Goal: Task Accomplishment & Management: Use online tool/utility

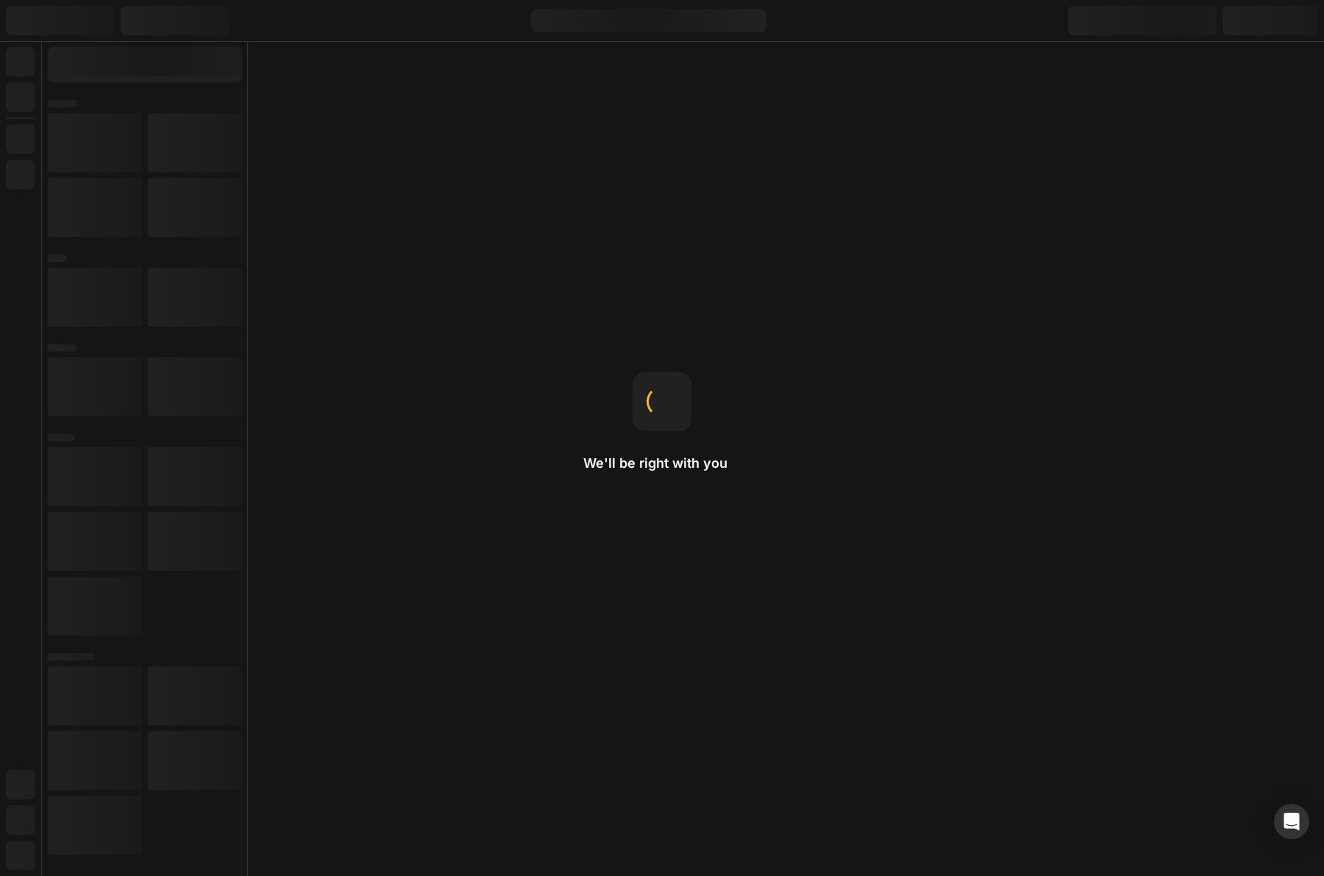
drag, startPoint x: 0, startPoint y: 0, endPoint x: 557, endPoint y: 663, distance: 866.5
click at [557, 663] on div "We'll be right with you Shopify Liquid Yes, we support Shopify Liquid. Right-cl…" at bounding box center [662, 438] width 1324 height 876
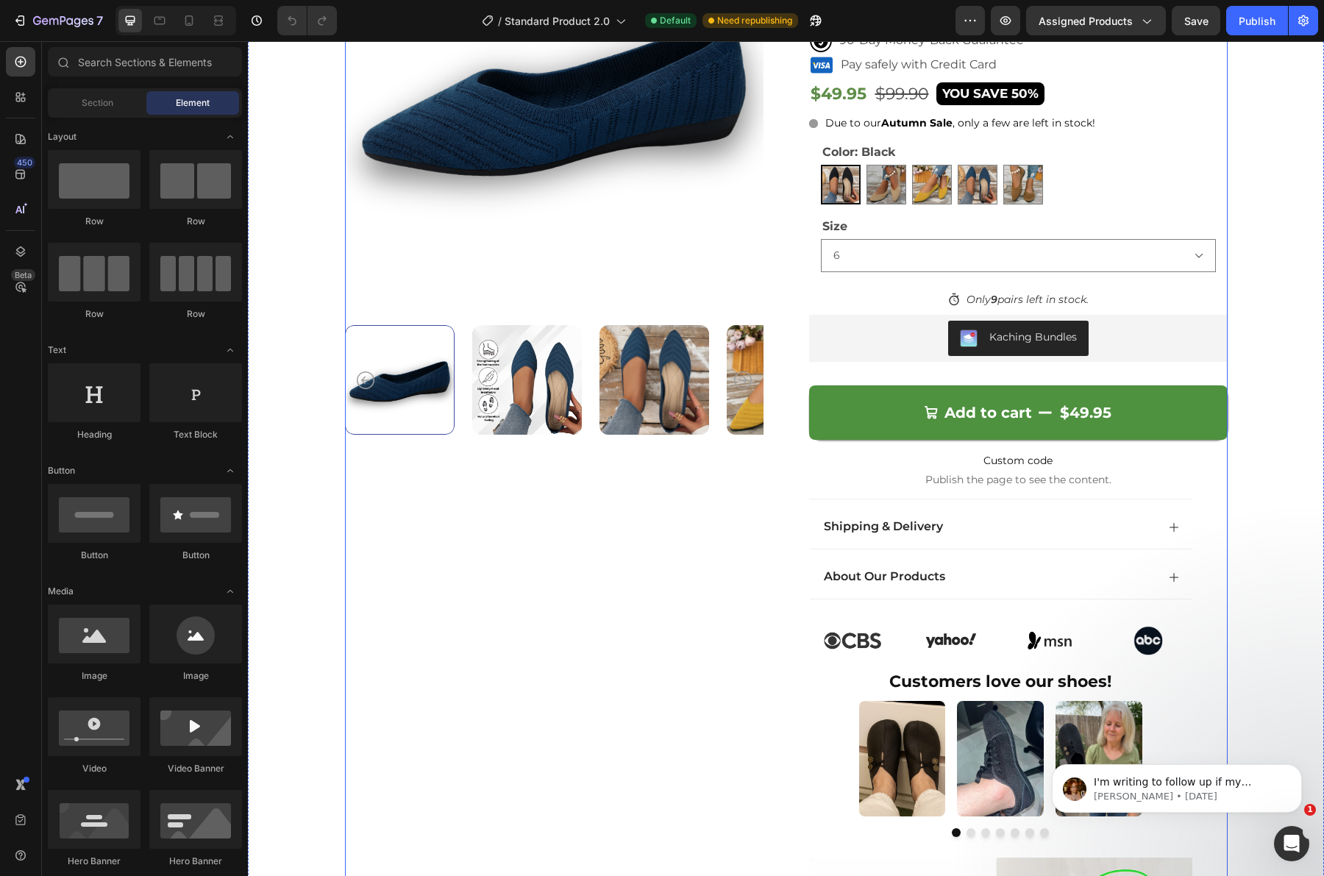
scroll to position [276, 0]
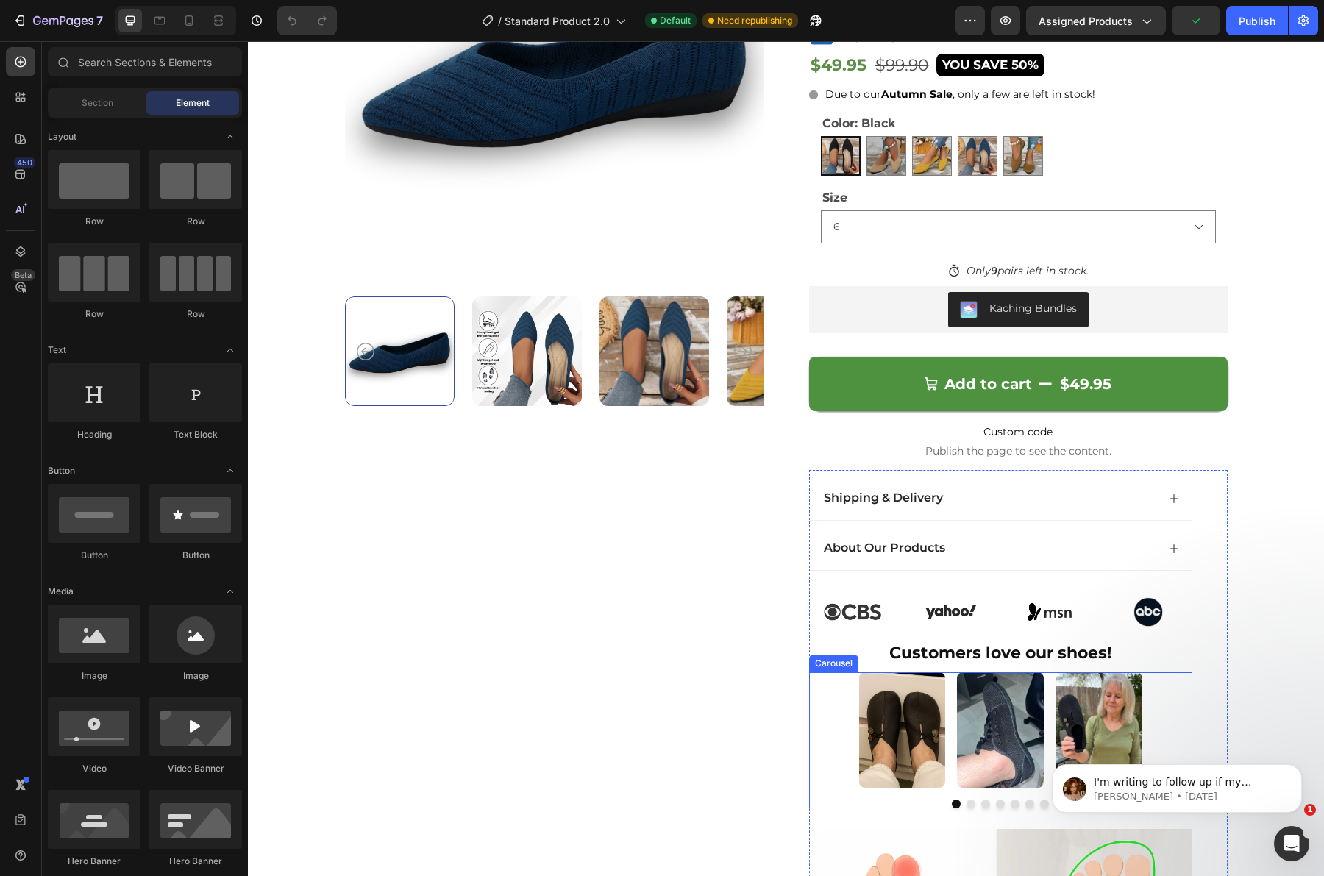
click at [820, 722] on button "Carousel Back Arrow" at bounding box center [830, 729] width 38 height 38
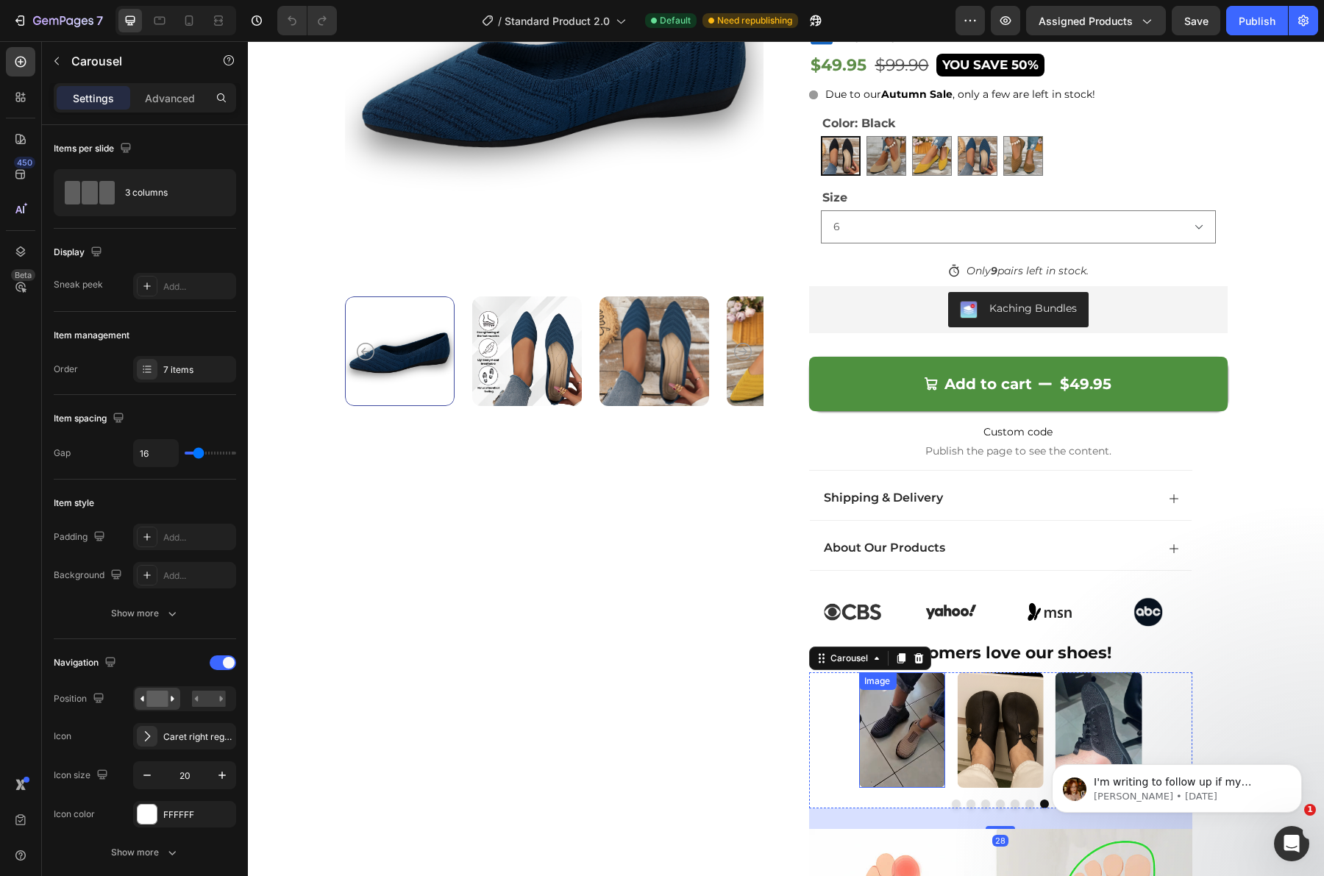
click at [920, 726] on img at bounding box center [901, 729] width 87 height 115
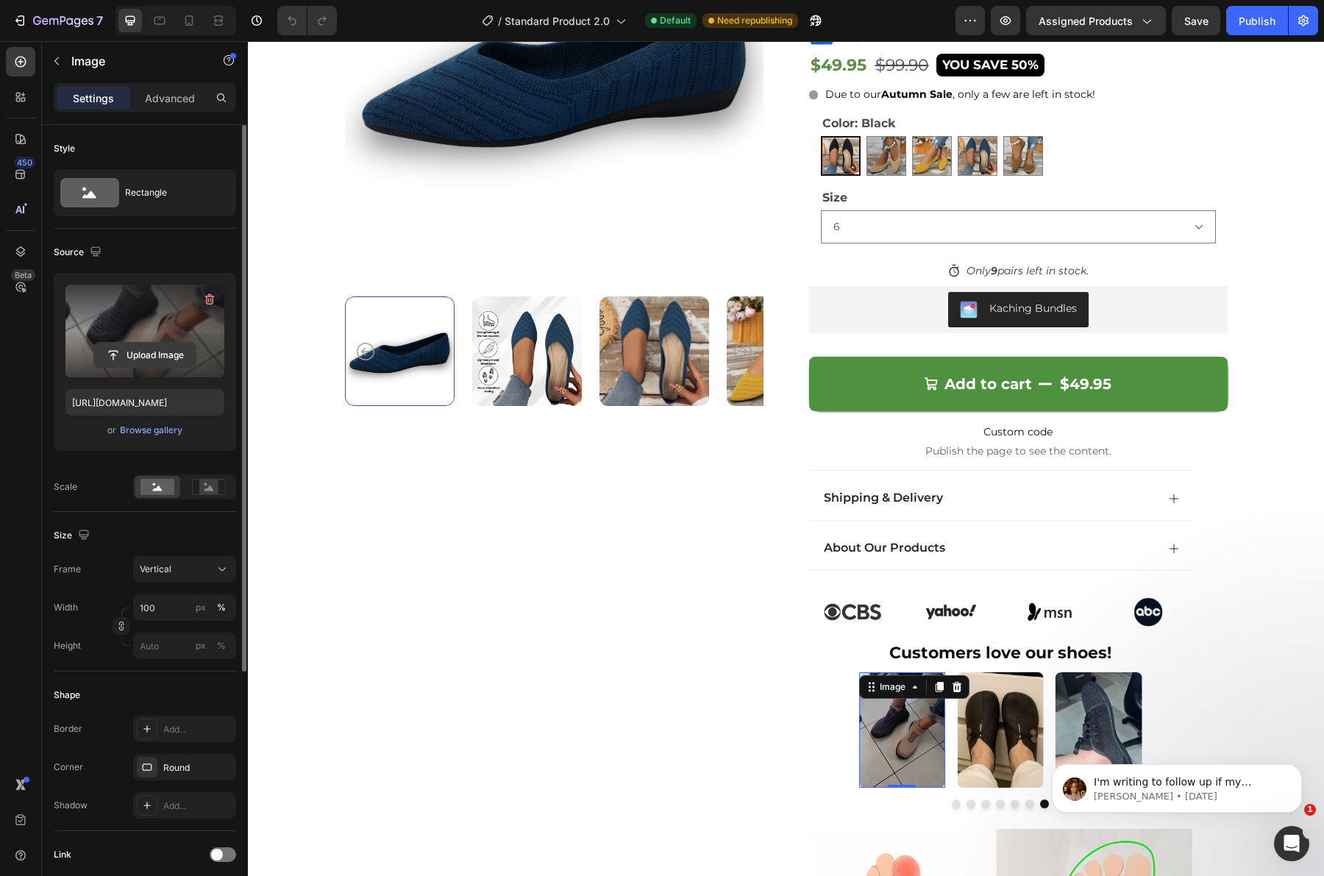
click at [175, 352] on input "file" at bounding box center [144, 355] width 101 height 25
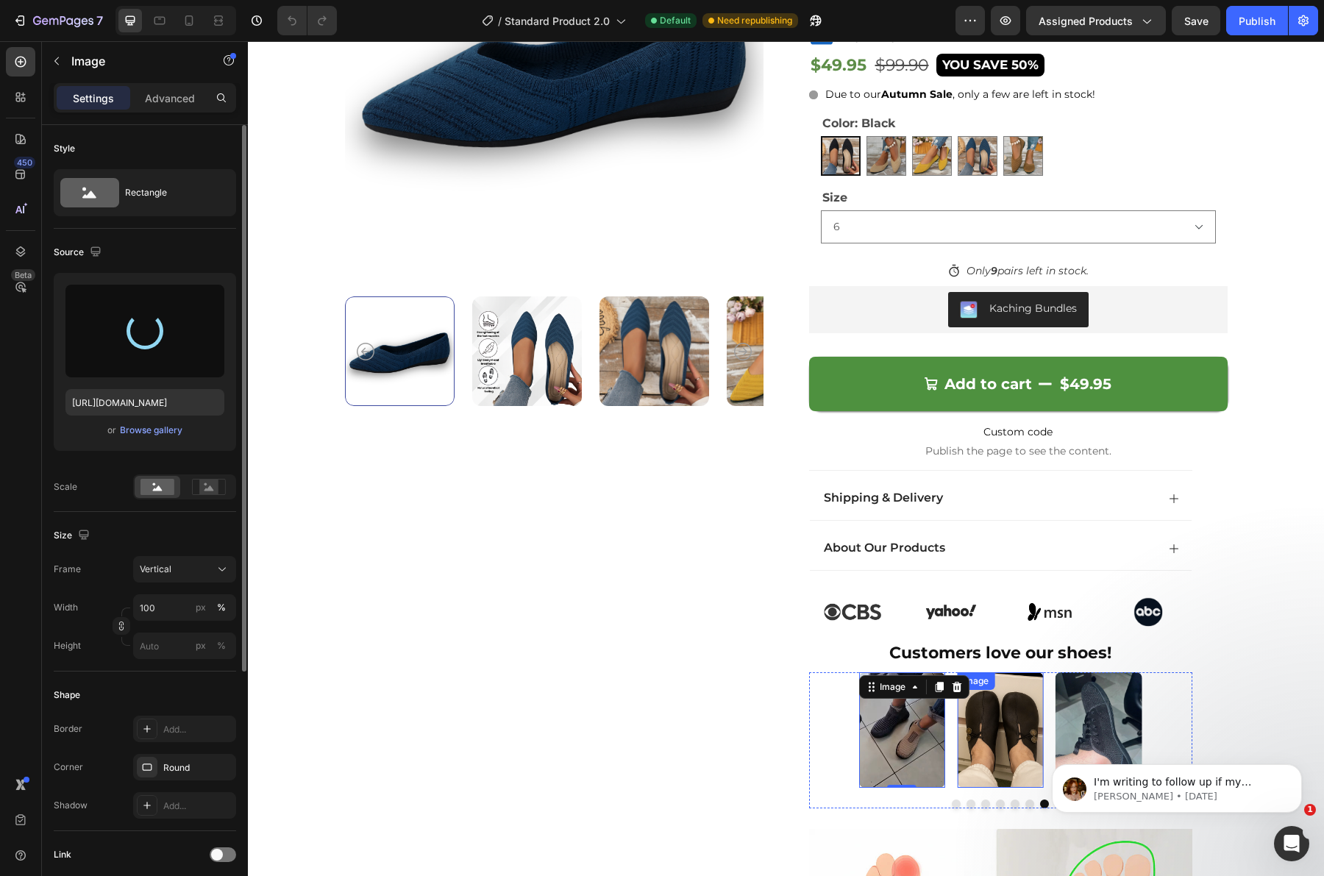
type input "[URL][DOMAIN_NAME]"
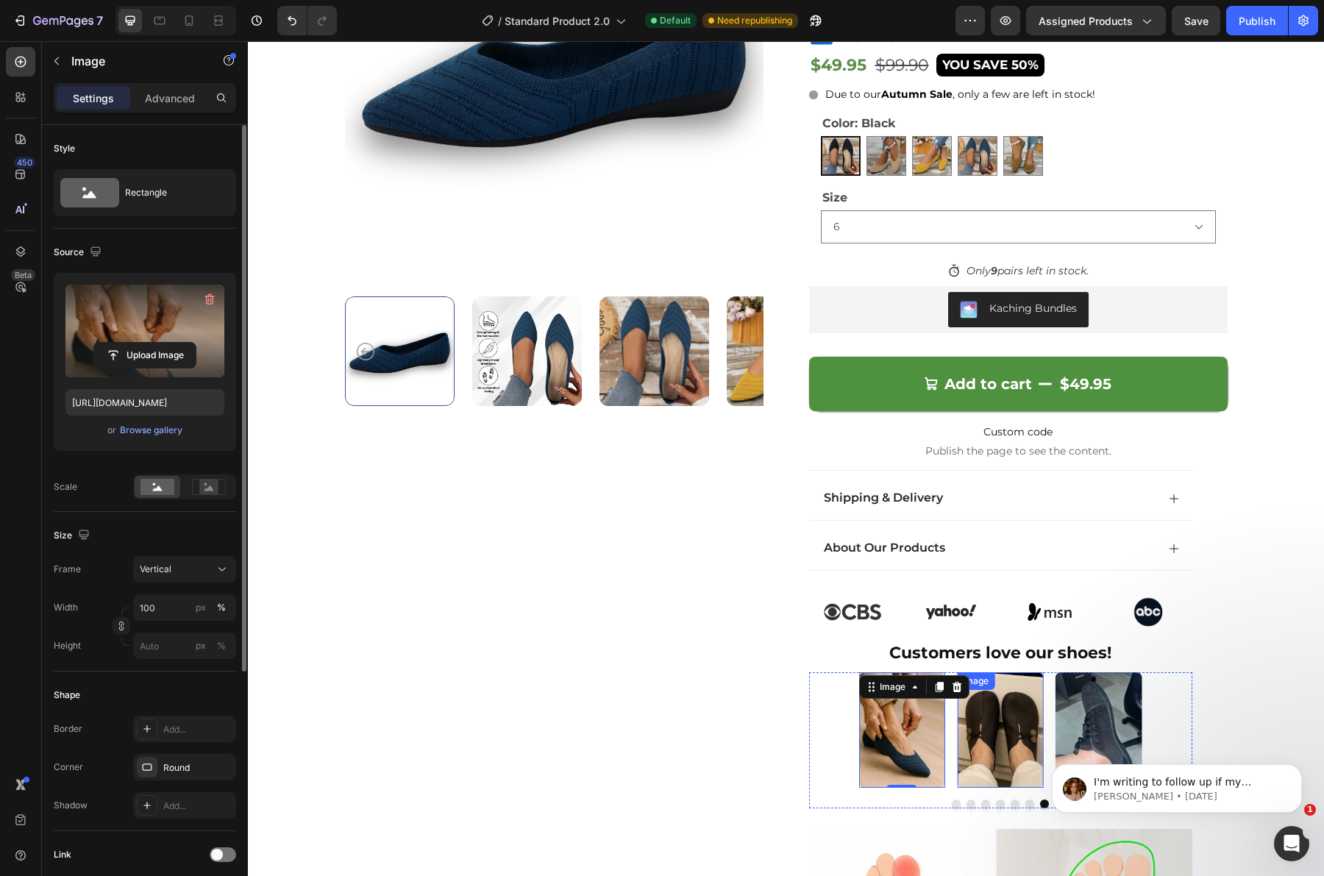
click at [967, 743] on img at bounding box center [1000, 729] width 87 height 115
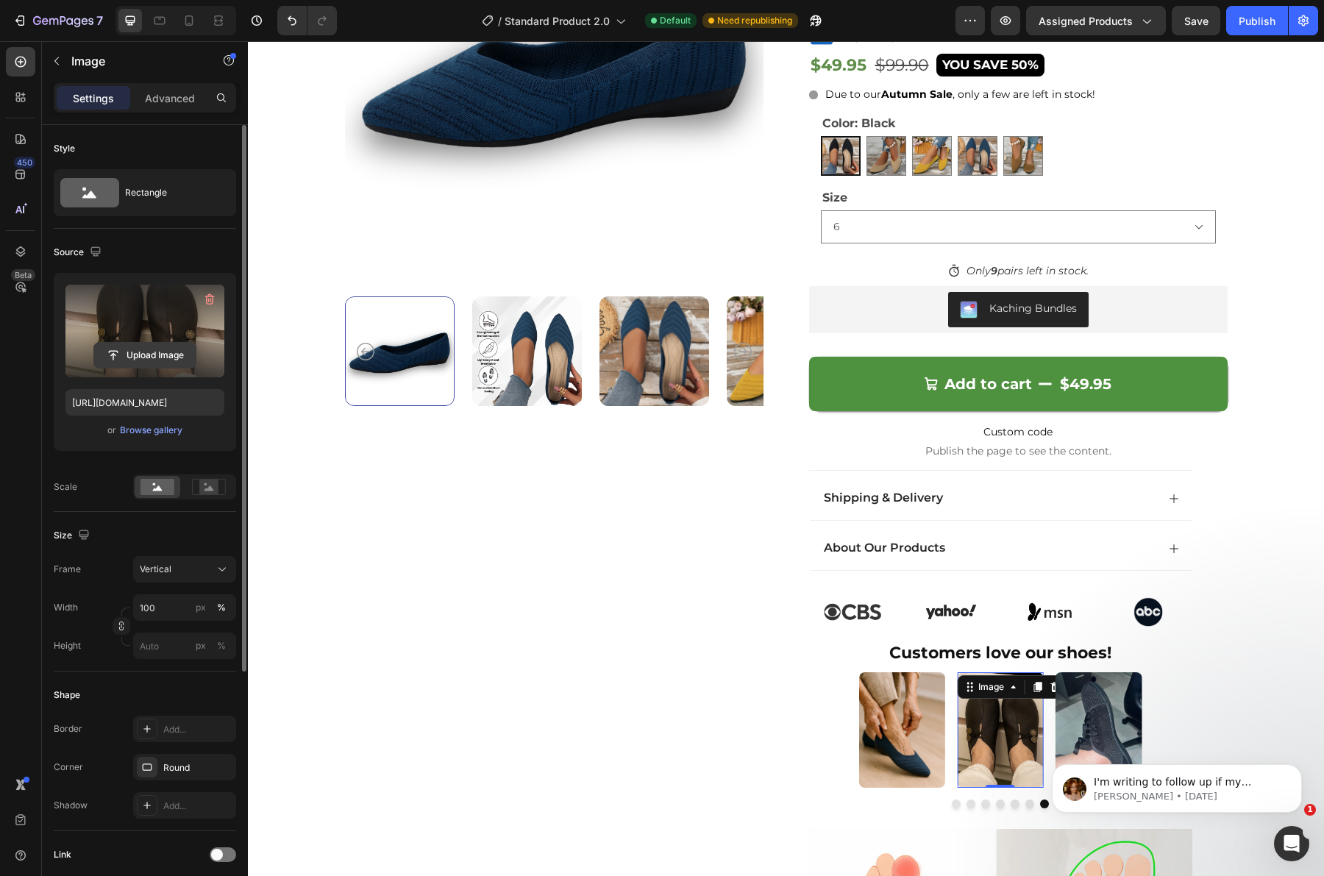
click at [138, 365] on input "file" at bounding box center [144, 355] width 101 height 25
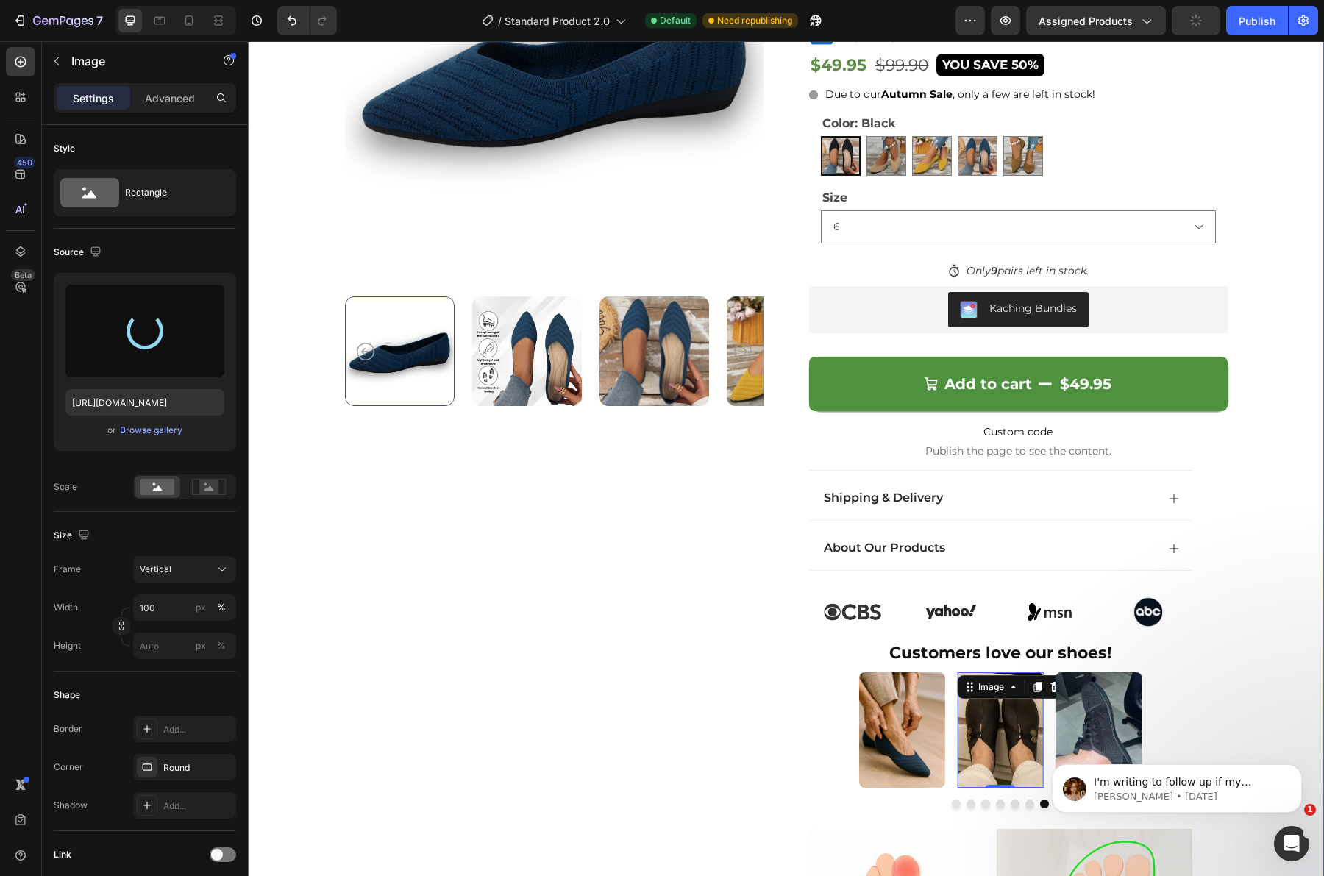
type input "[URL][DOMAIN_NAME]"
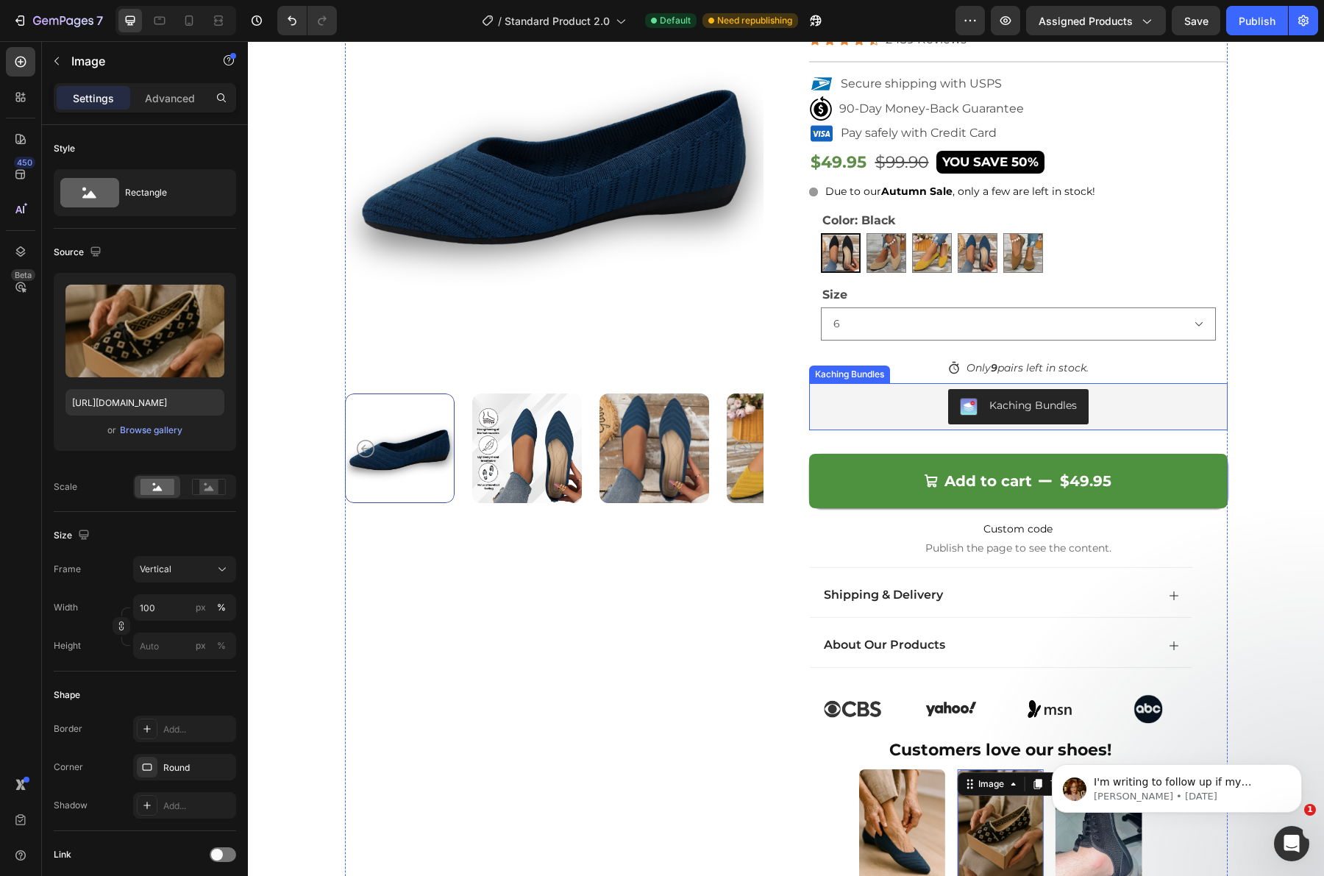
scroll to position [0, 0]
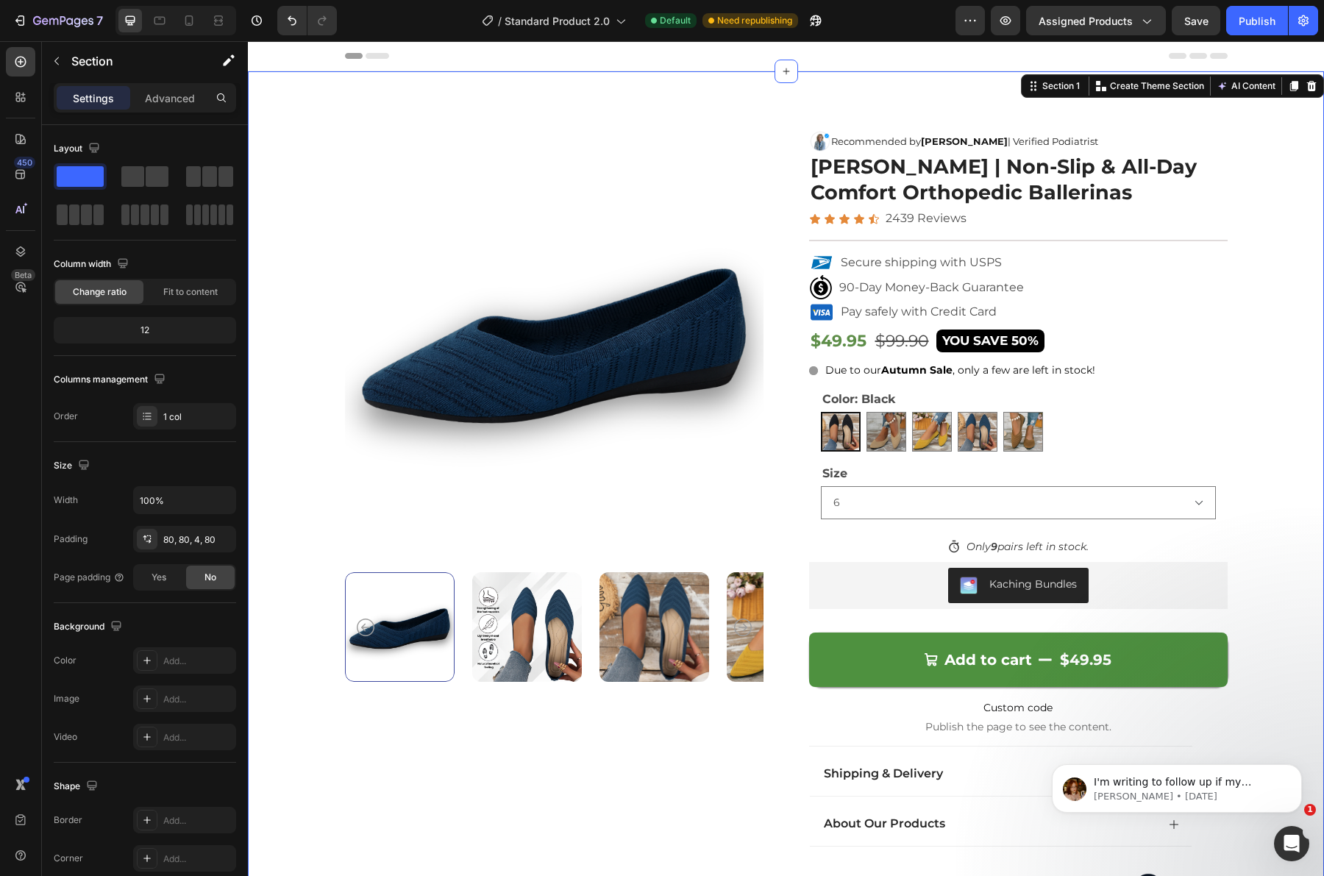
click at [1120, 460] on div "Color: Black Black Black Beige Beige Yellow Yellow Blue Blue Brown Brown Size 6…" at bounding box center [1018, 454] width 395 height 130
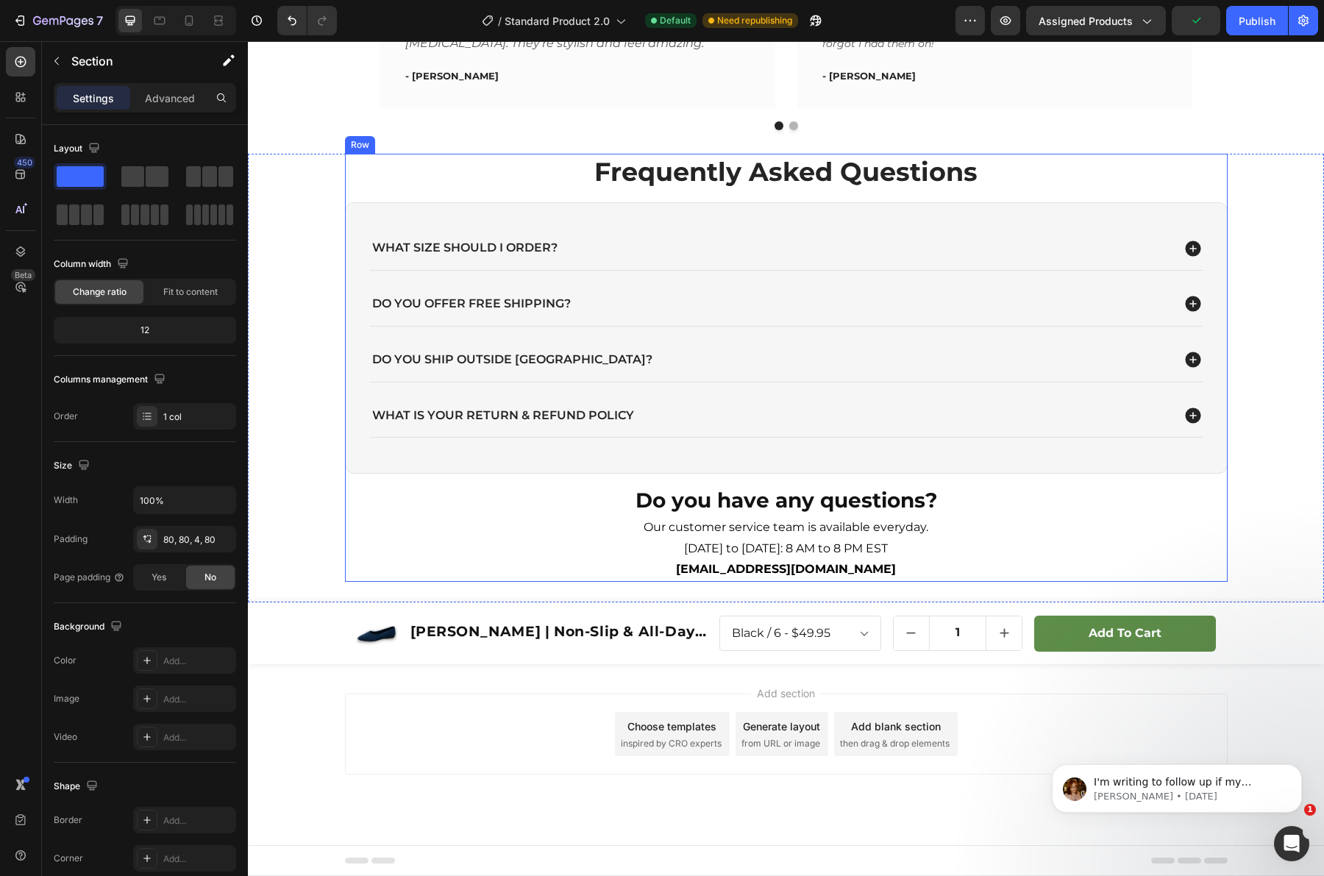
scroll to position [4150, 0]
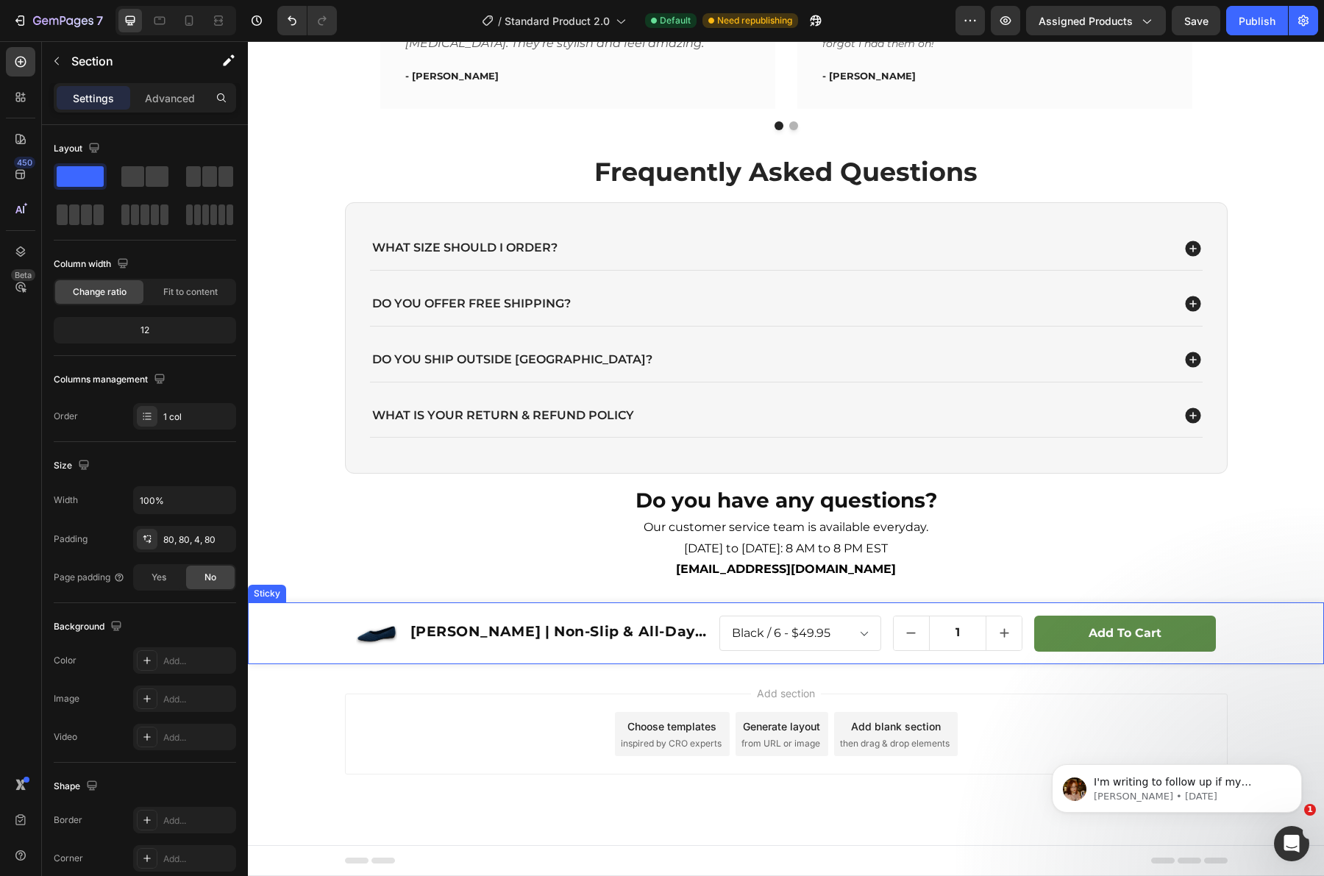
click at [322, 640] on div "Product Images [PERSON_NAME] | Non-Slip & All-Day Comfort Orthopedic Ballerinas…" at bounding box center [786, 633] width 1076 height 62
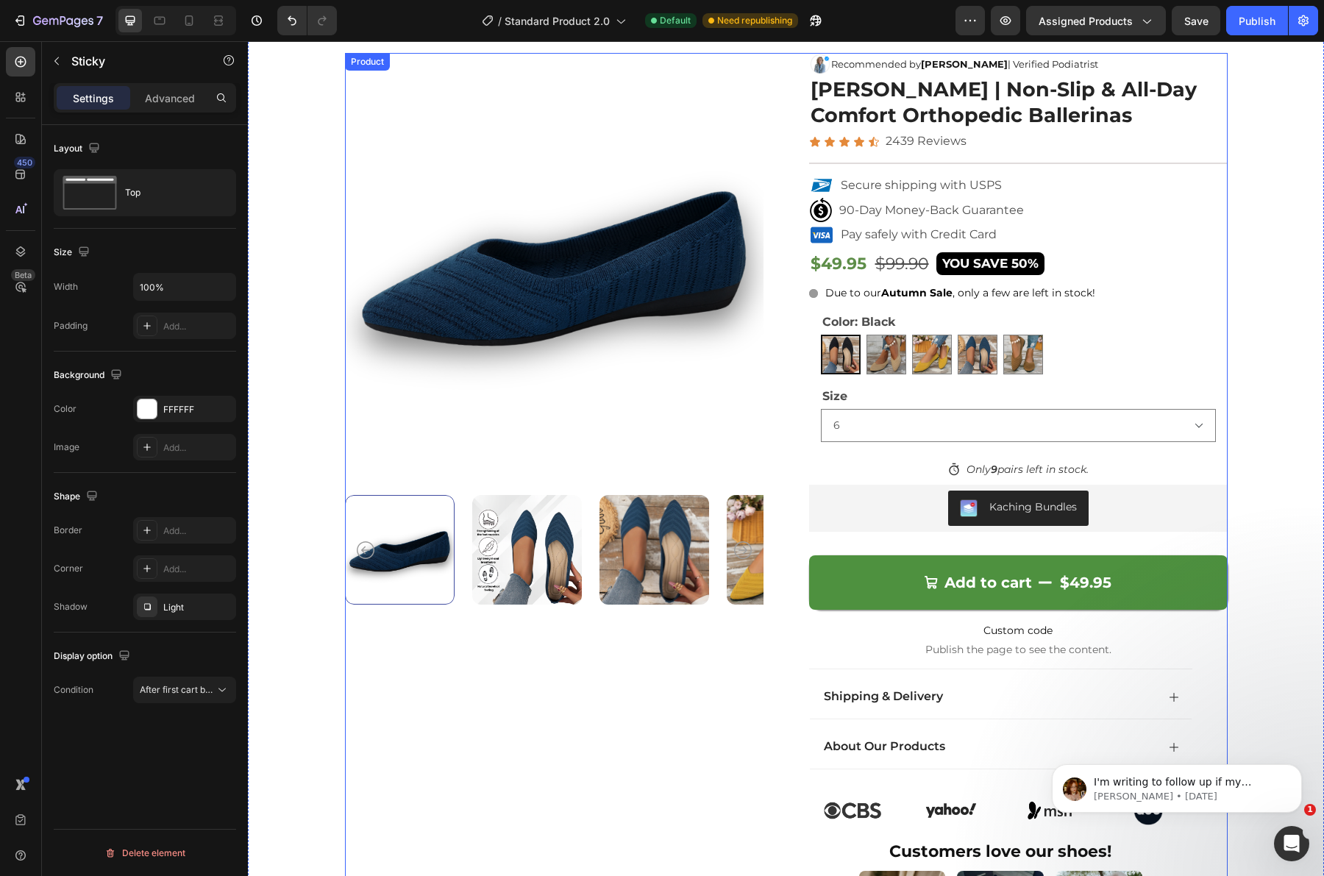
scroll to position [0, 0]
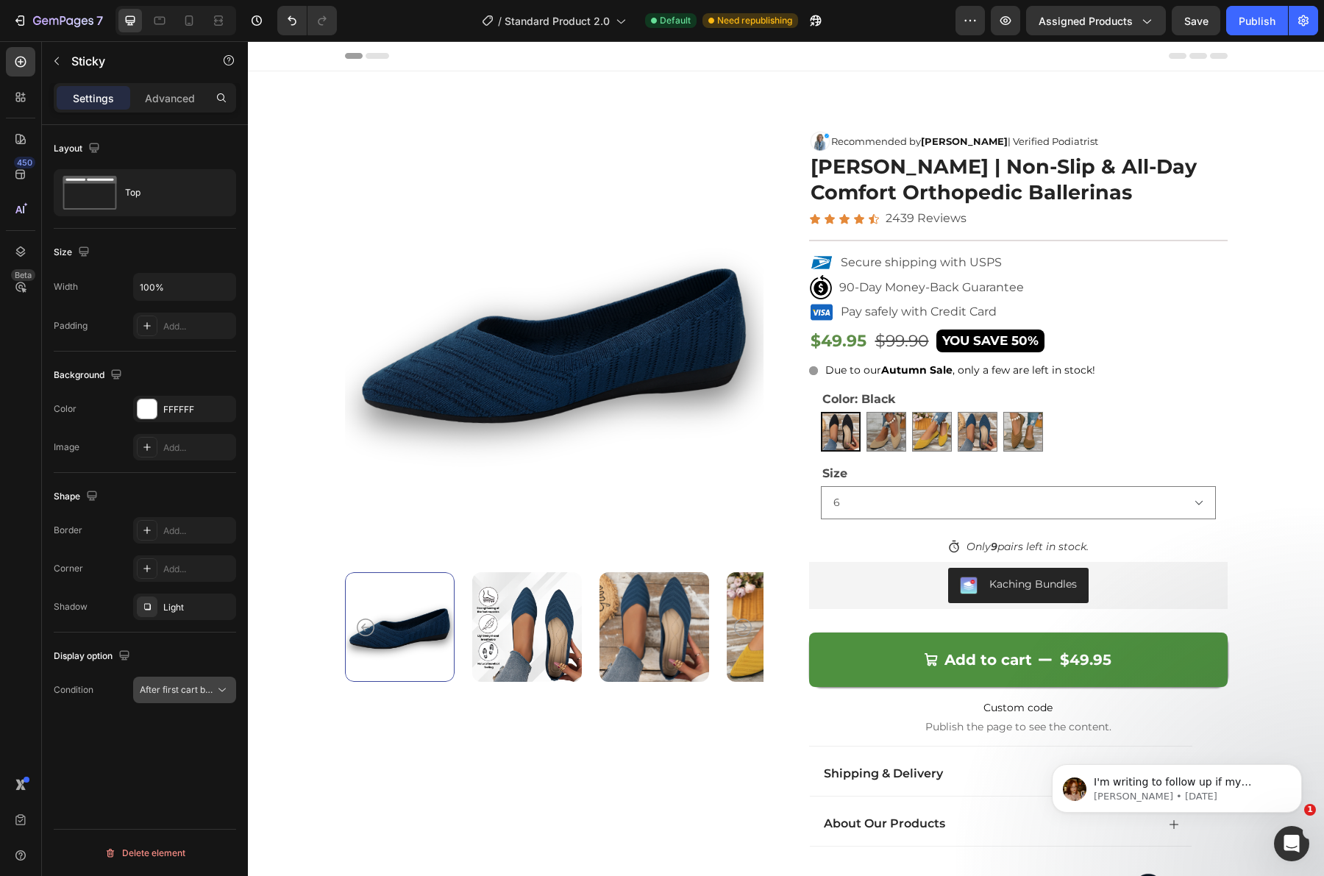
click at [218, 695] on icon at bounding box center [222, 690] width 15 height 15
click at [215, 688] on icon at bounding box center [222, 690] width 15 height 15
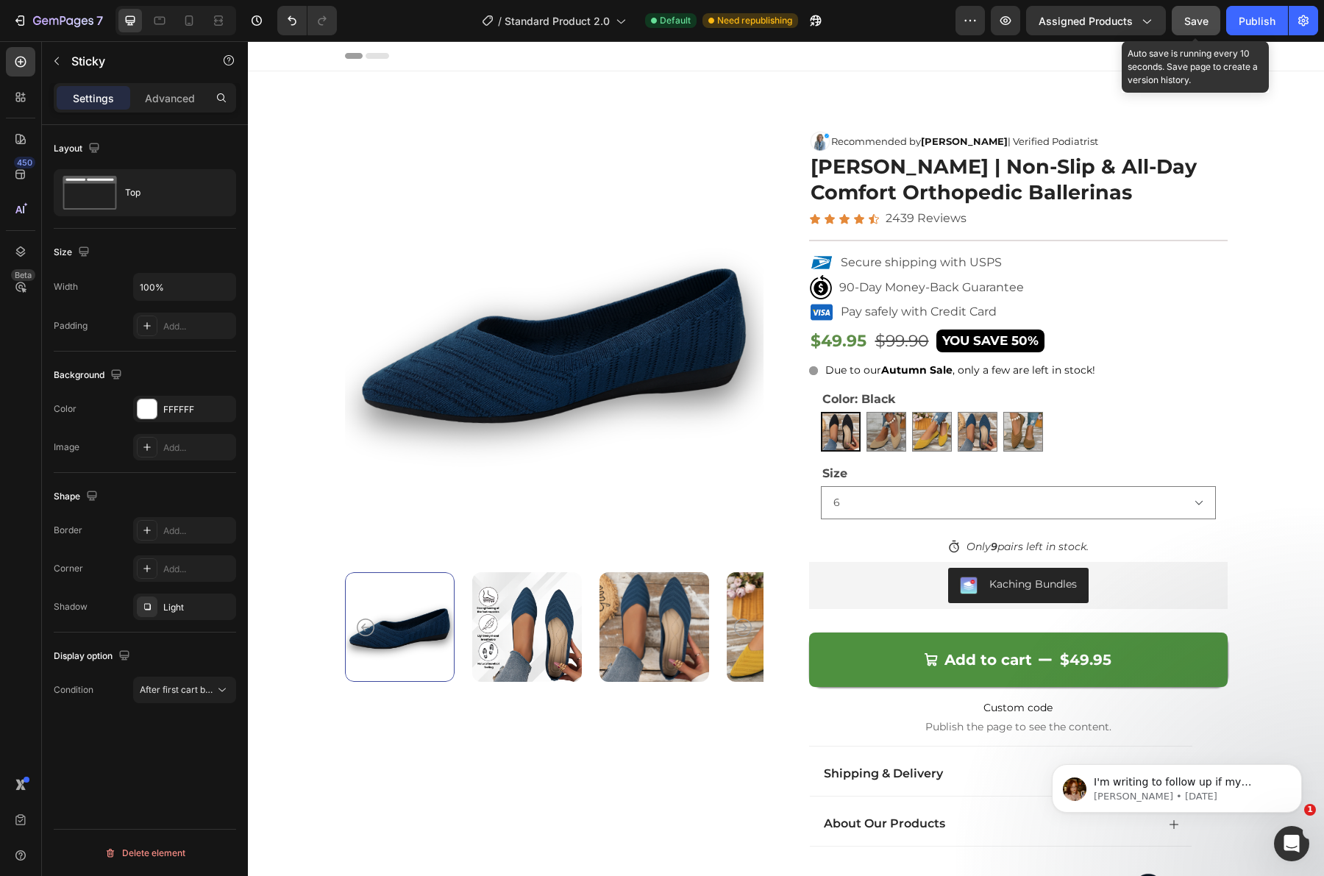
click at [1205, 29] on button "Save" at bounding box center [1196, 20] width 49 height 29
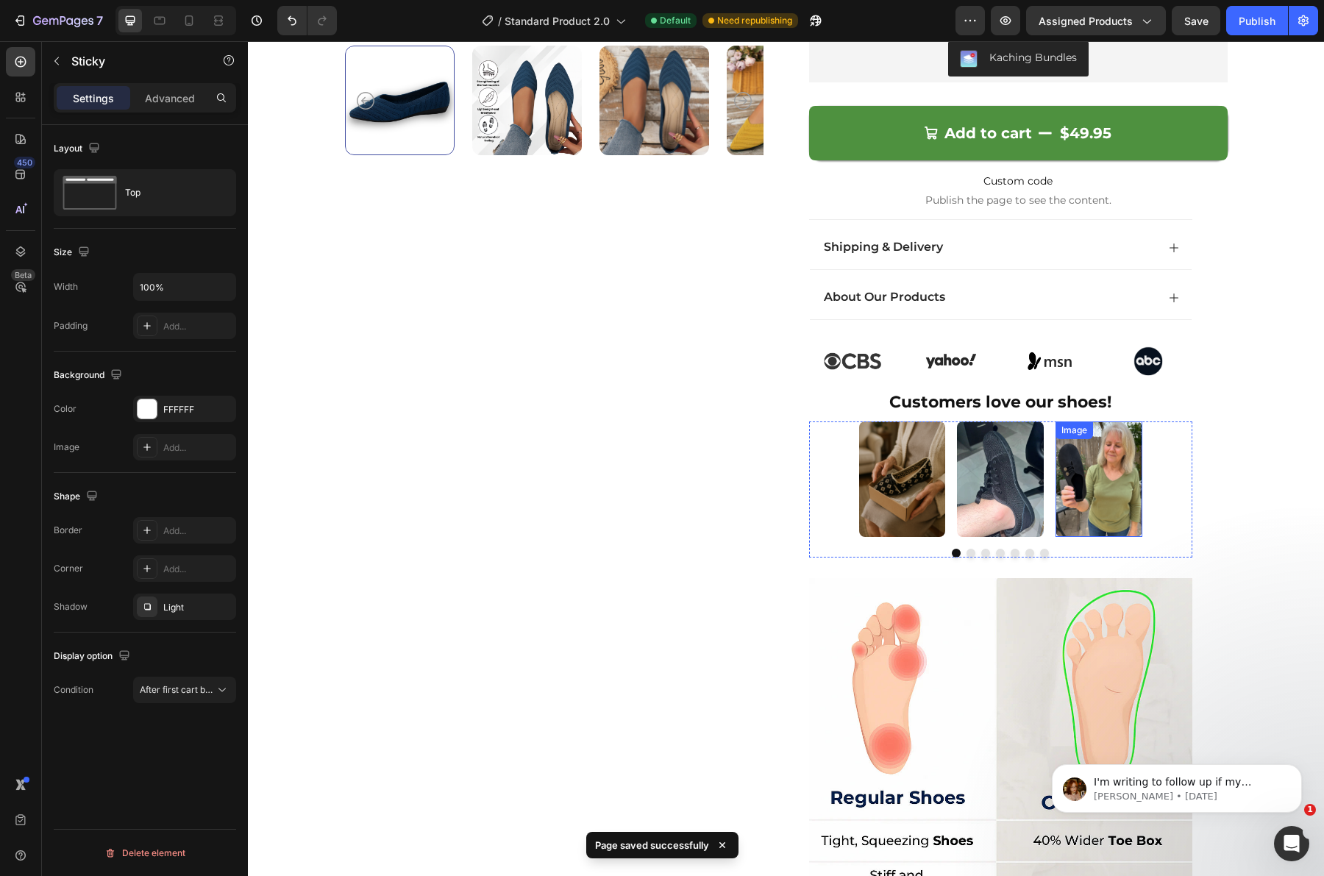
scroll to position [552, 0]
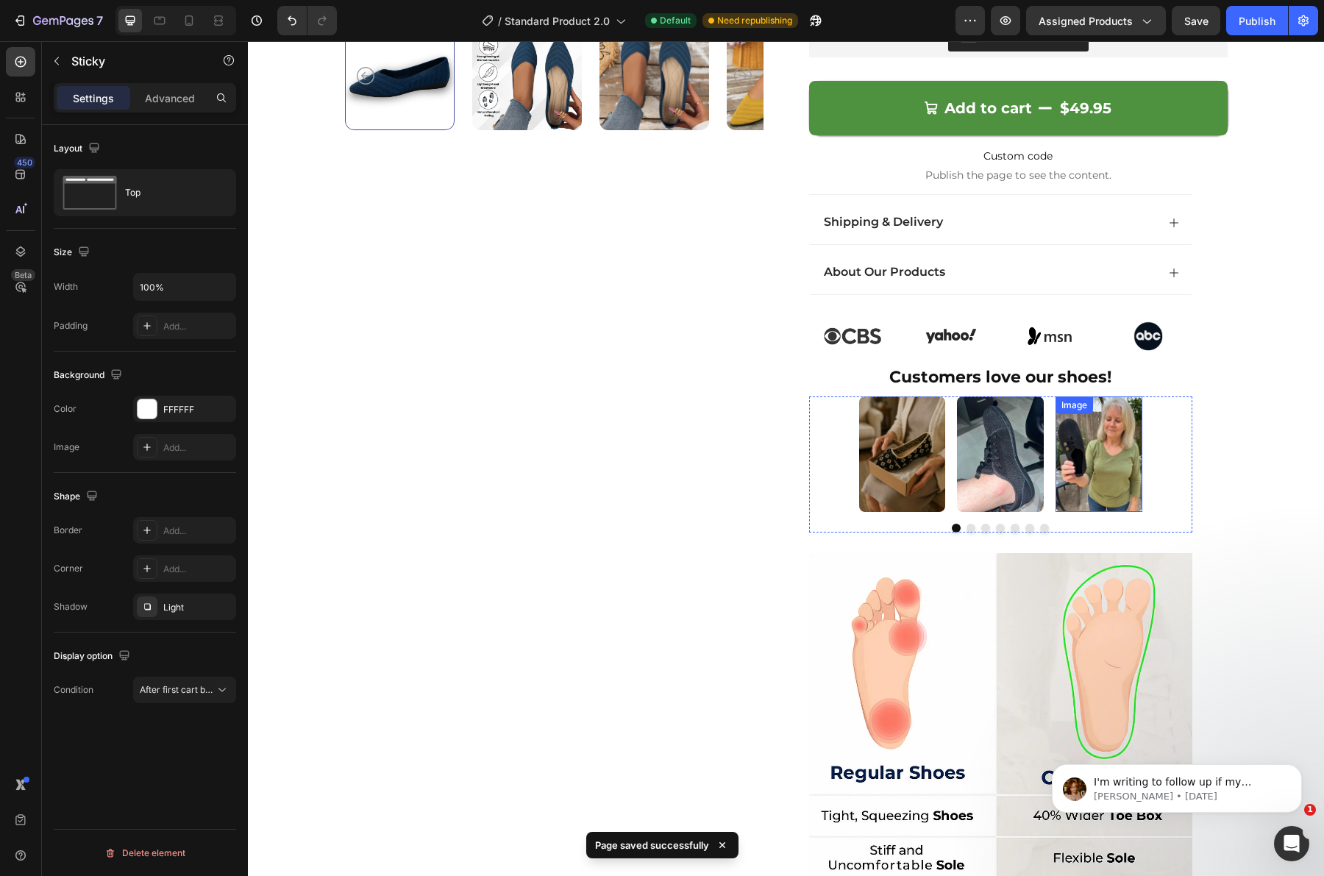
click at [1094, 491] on img at bounding box center [1098, 453] width 87 height 115
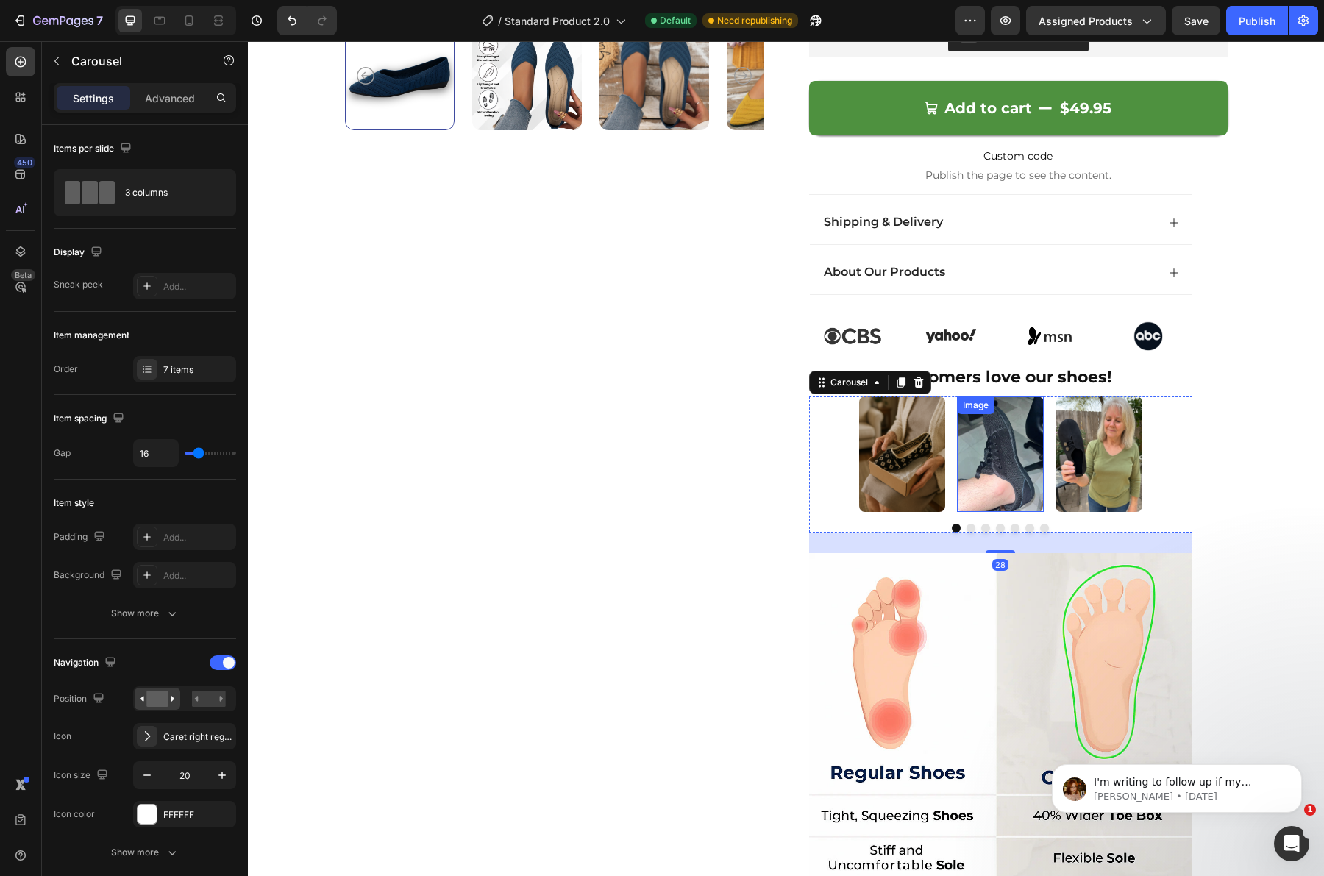
click at [989, 478] on img at bounding box center [1000, 453] width 87 height 115
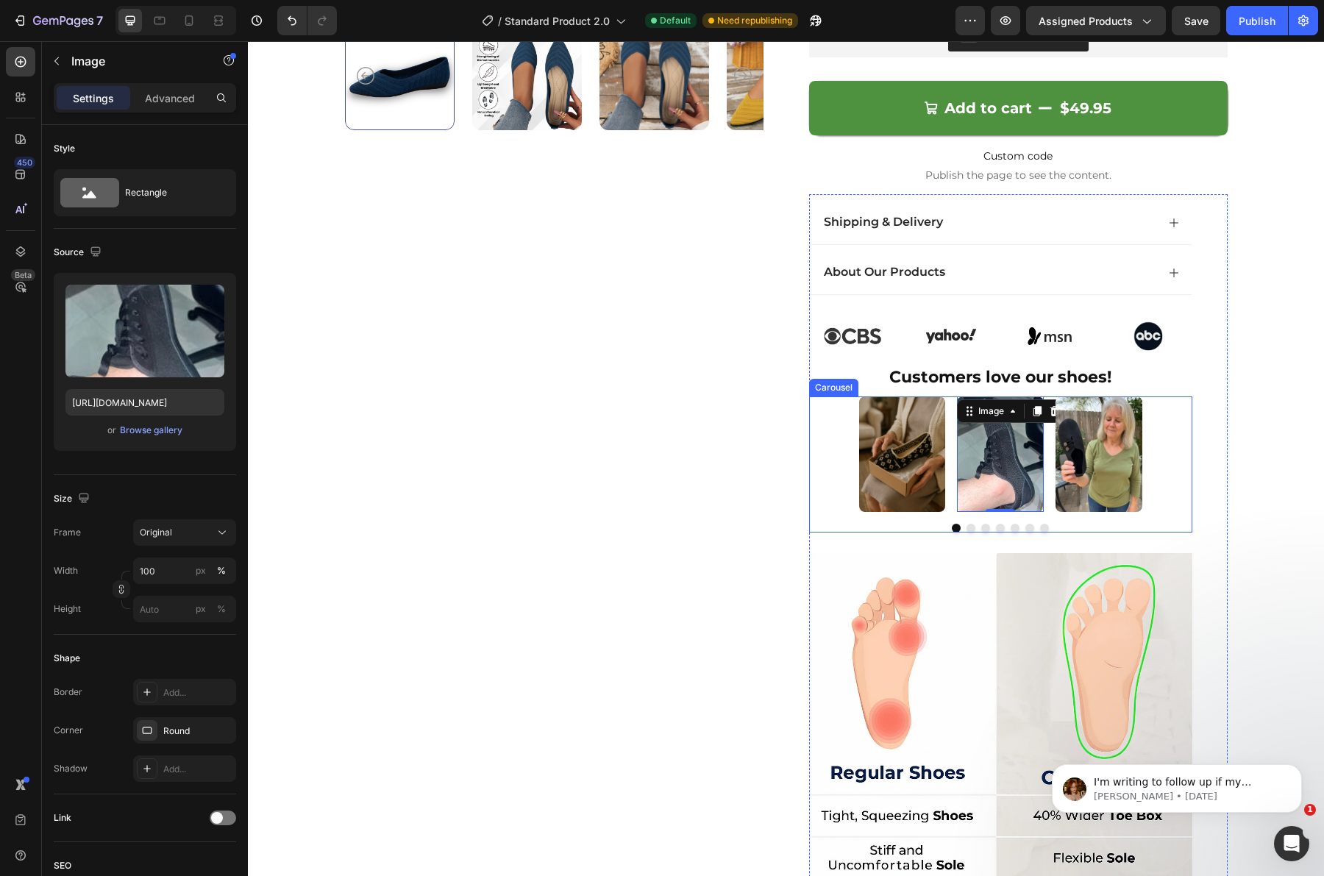
click at [966, 530] on button "Dot" at bounding box center [970, 528] width 9 height 9
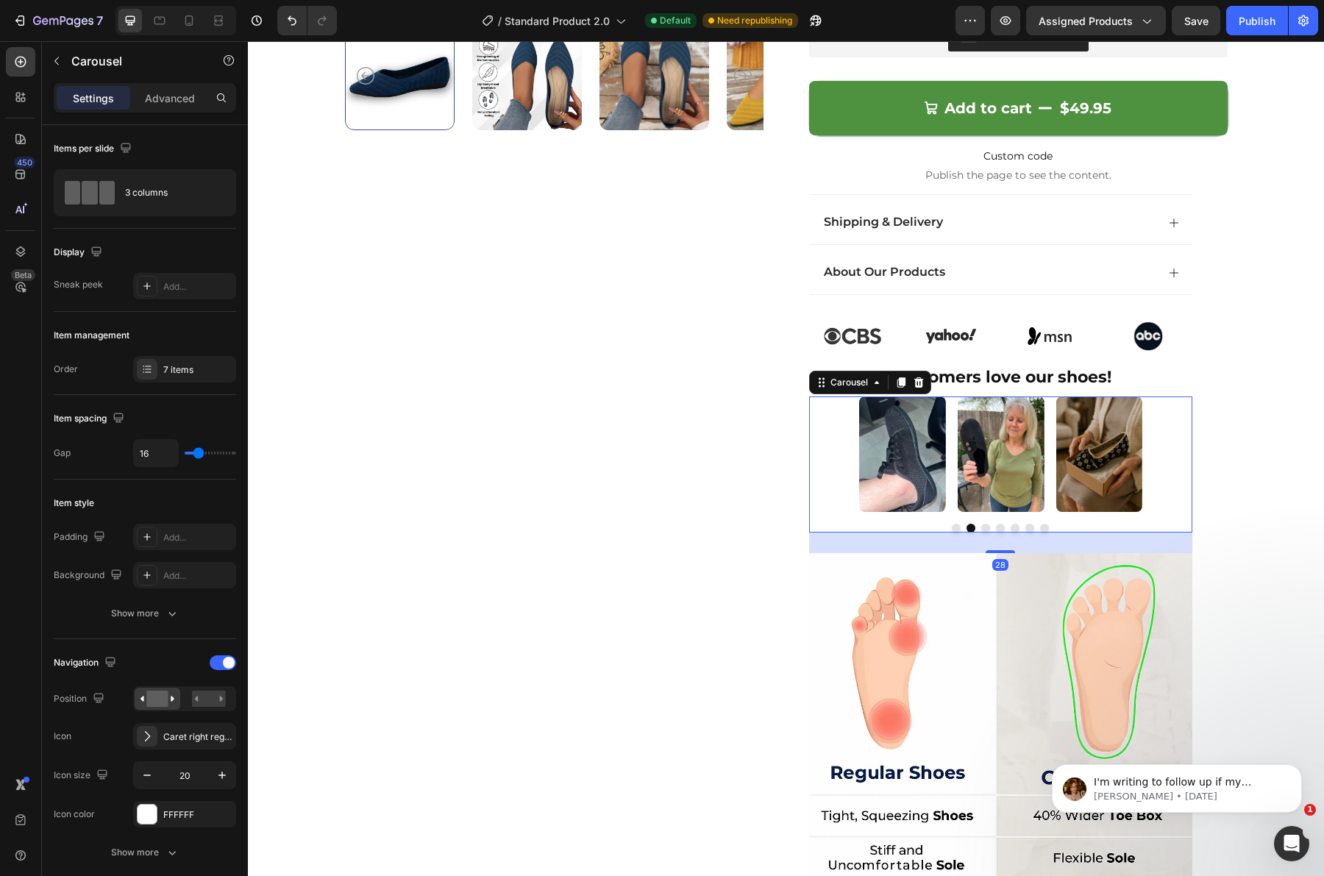
click at [983, 527] on button "Dot" at bounding box center [985, 528] width 9 height 9
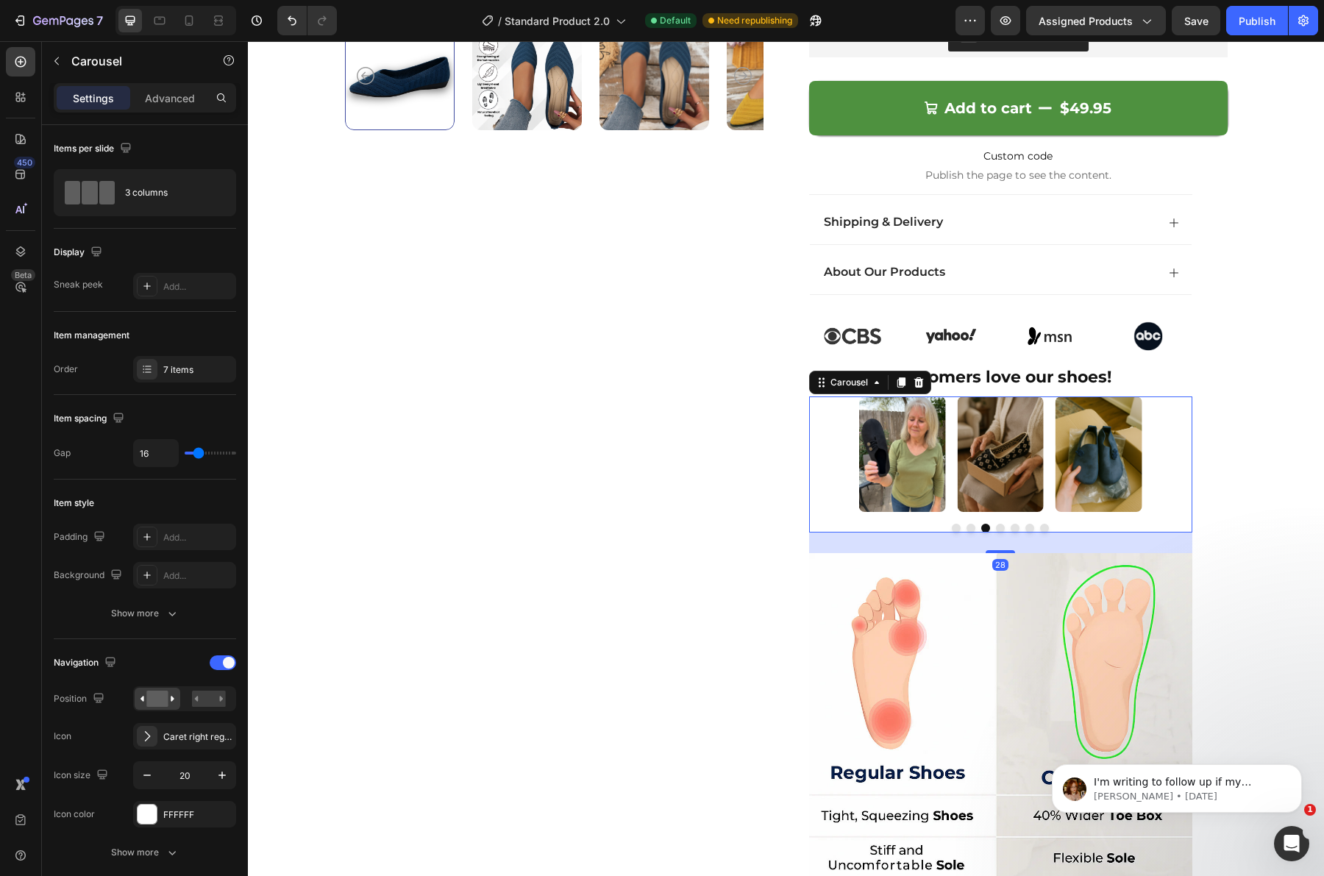
click at [996, 527] on button "Dot" at bounding box center [1000, 528] width 9 height 9
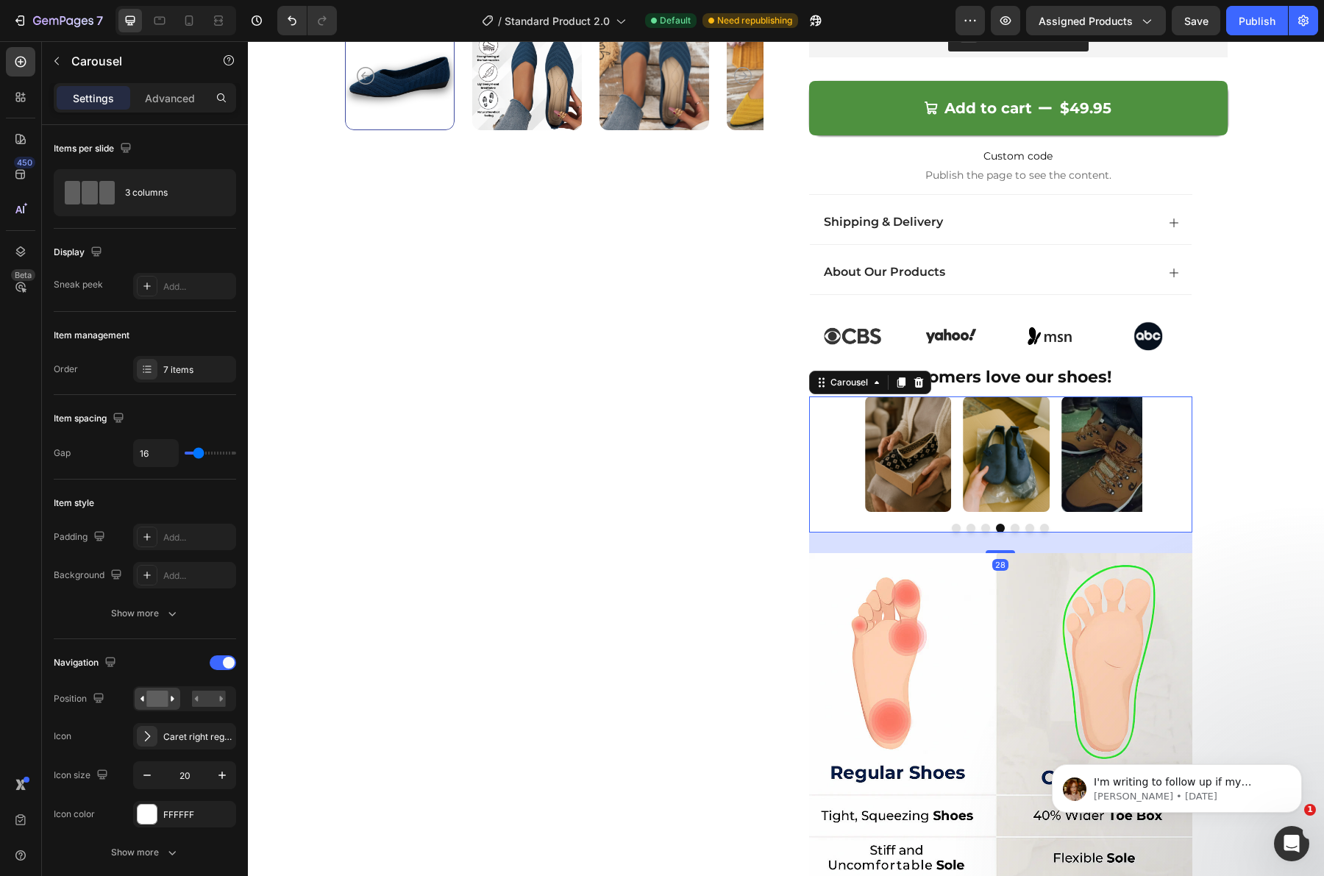
click at [1011, 527] on button "Dot" at bounding box center [1015, 528] width 9 height 9
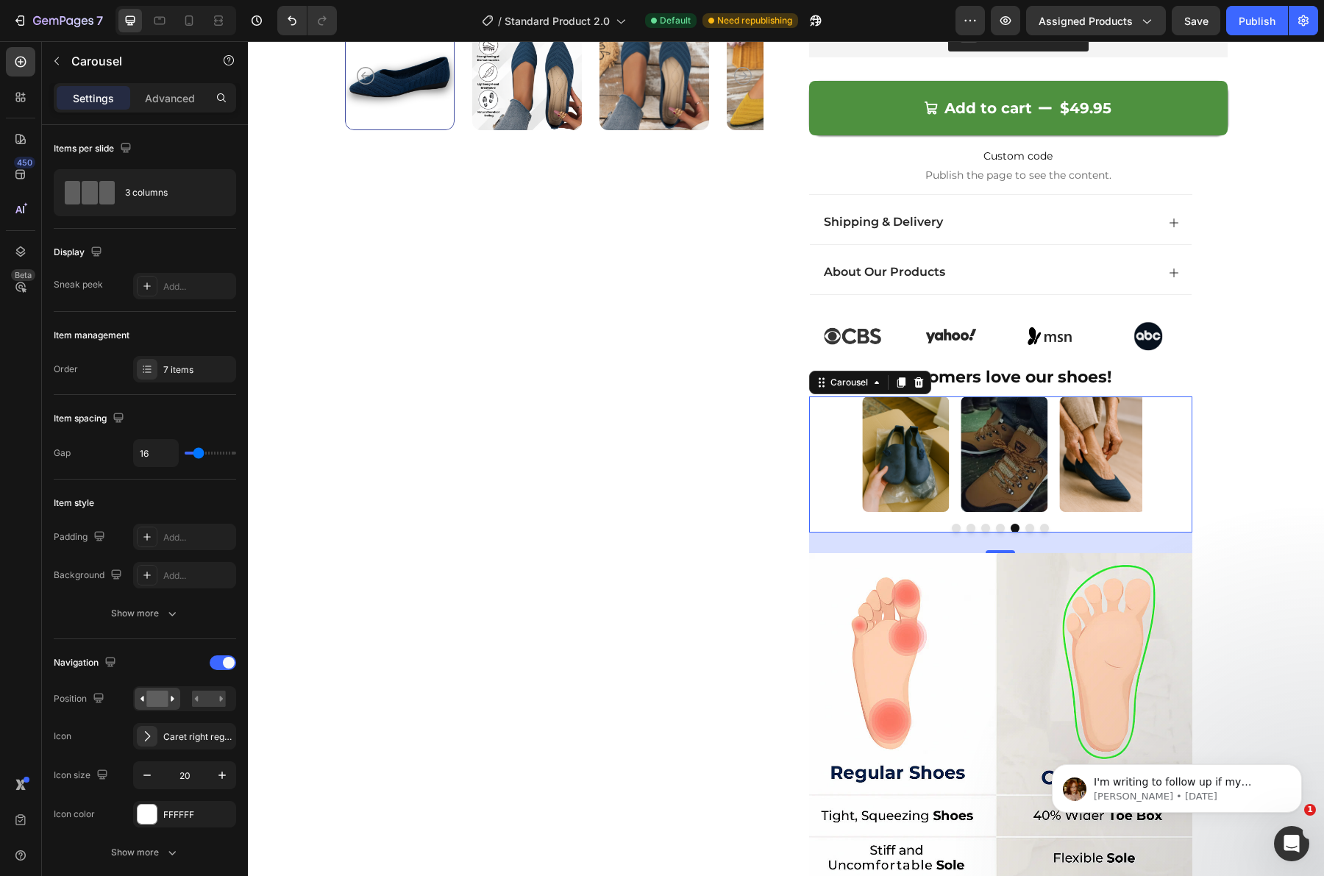
click at [1028, 526] on div at bounding box center [1000, 528] width 383 height 9
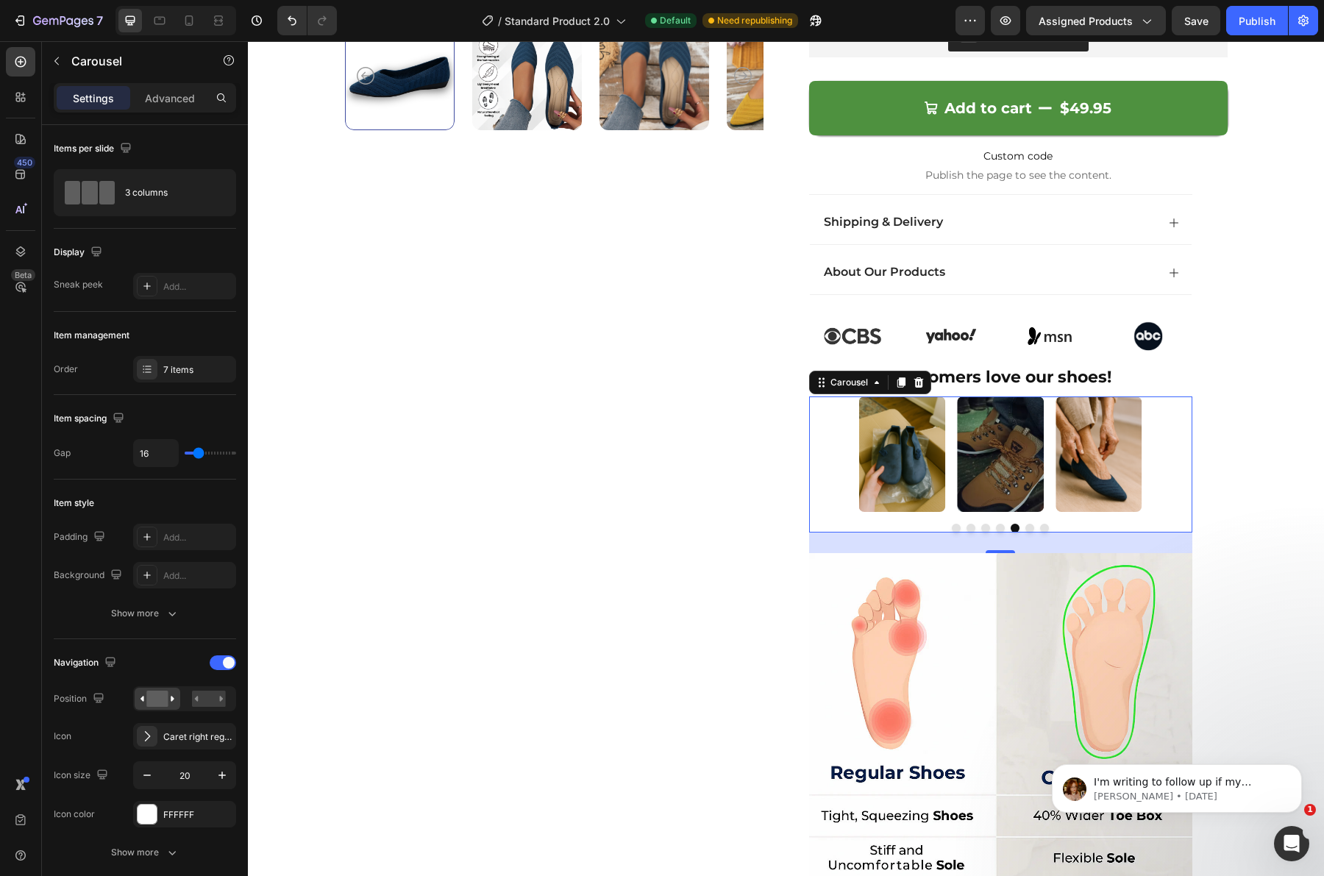
click at [1025, 526] on button "Dot" at bounding box center [1029, 528] width 9 height 9
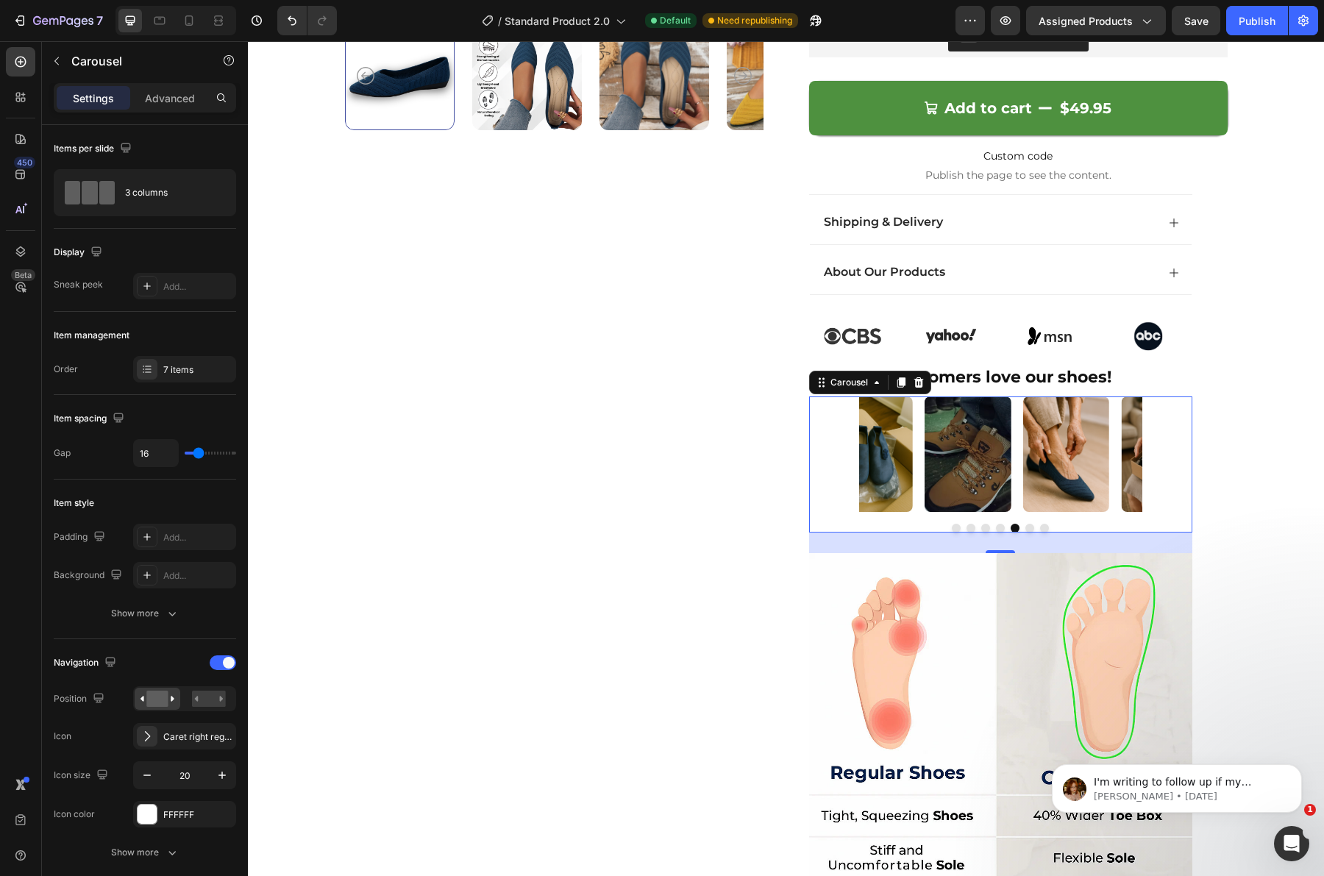
click at [1040, 527] on button "Dot" at bounding box center [1044, 528] width 9 height 9
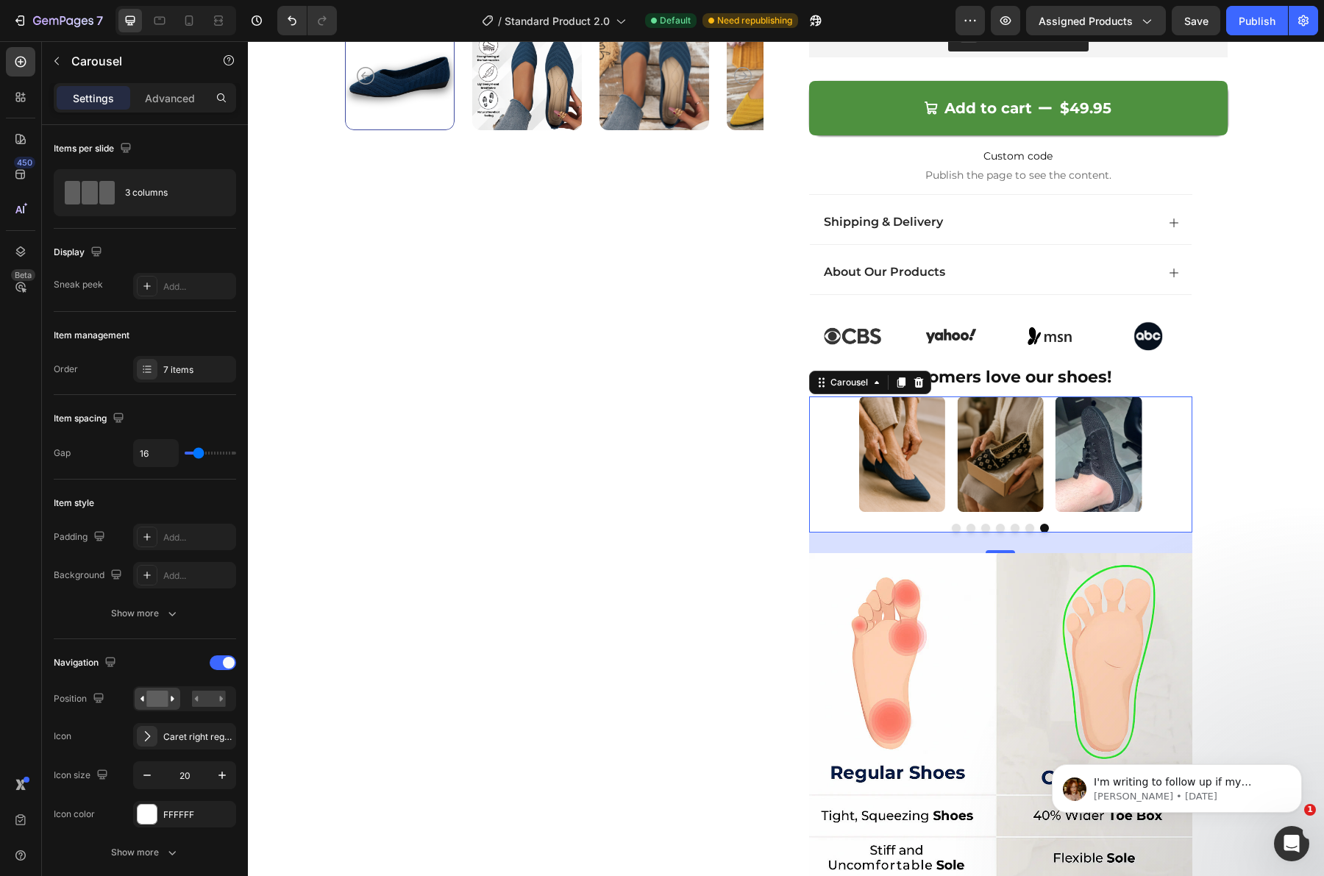
click at [966, 530] on button "Dot" at bounding box center [970, 528] width 9 height 9
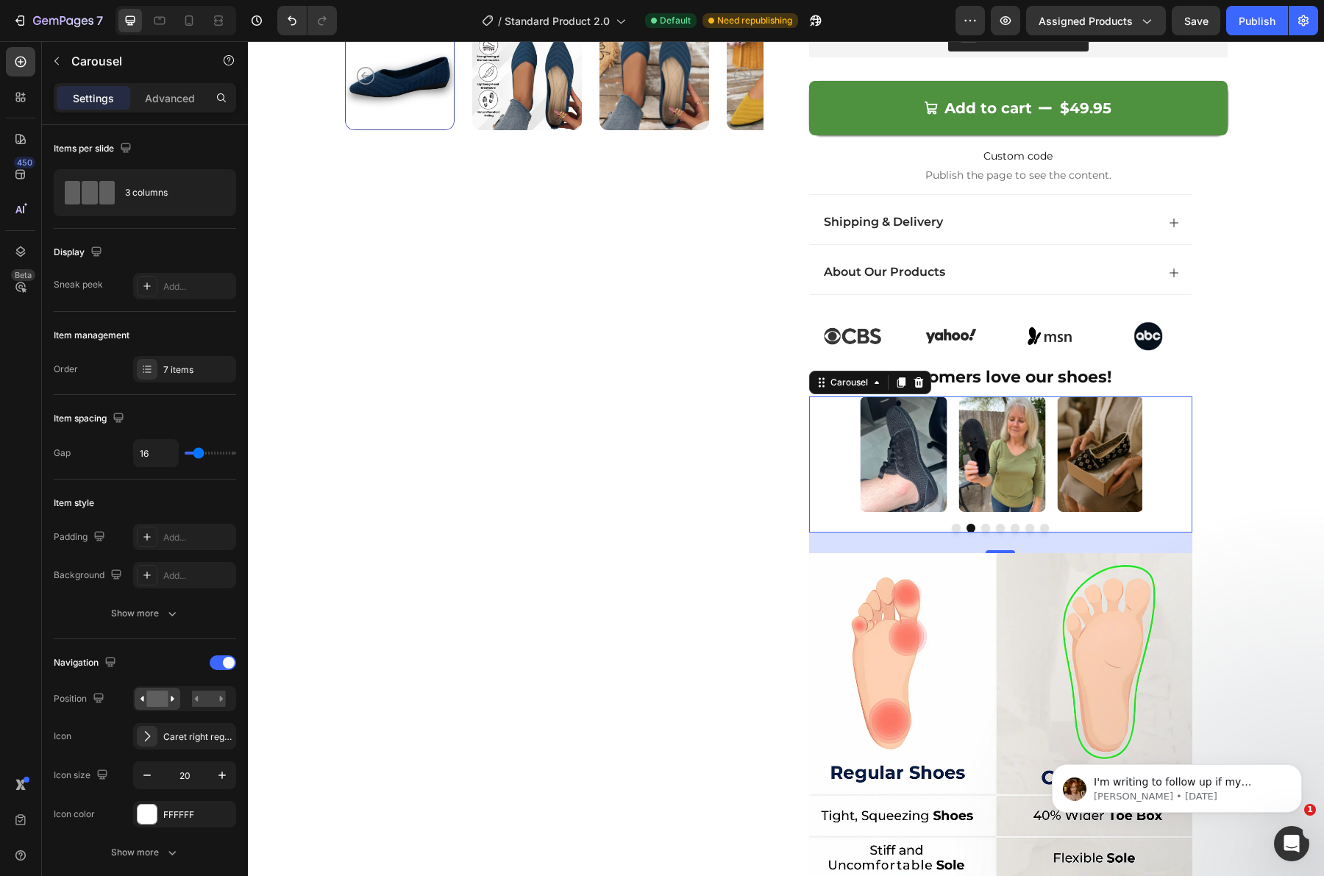
click at [952, 531] on button "Dot" at bounding box center [956, 528] width 9 height 9
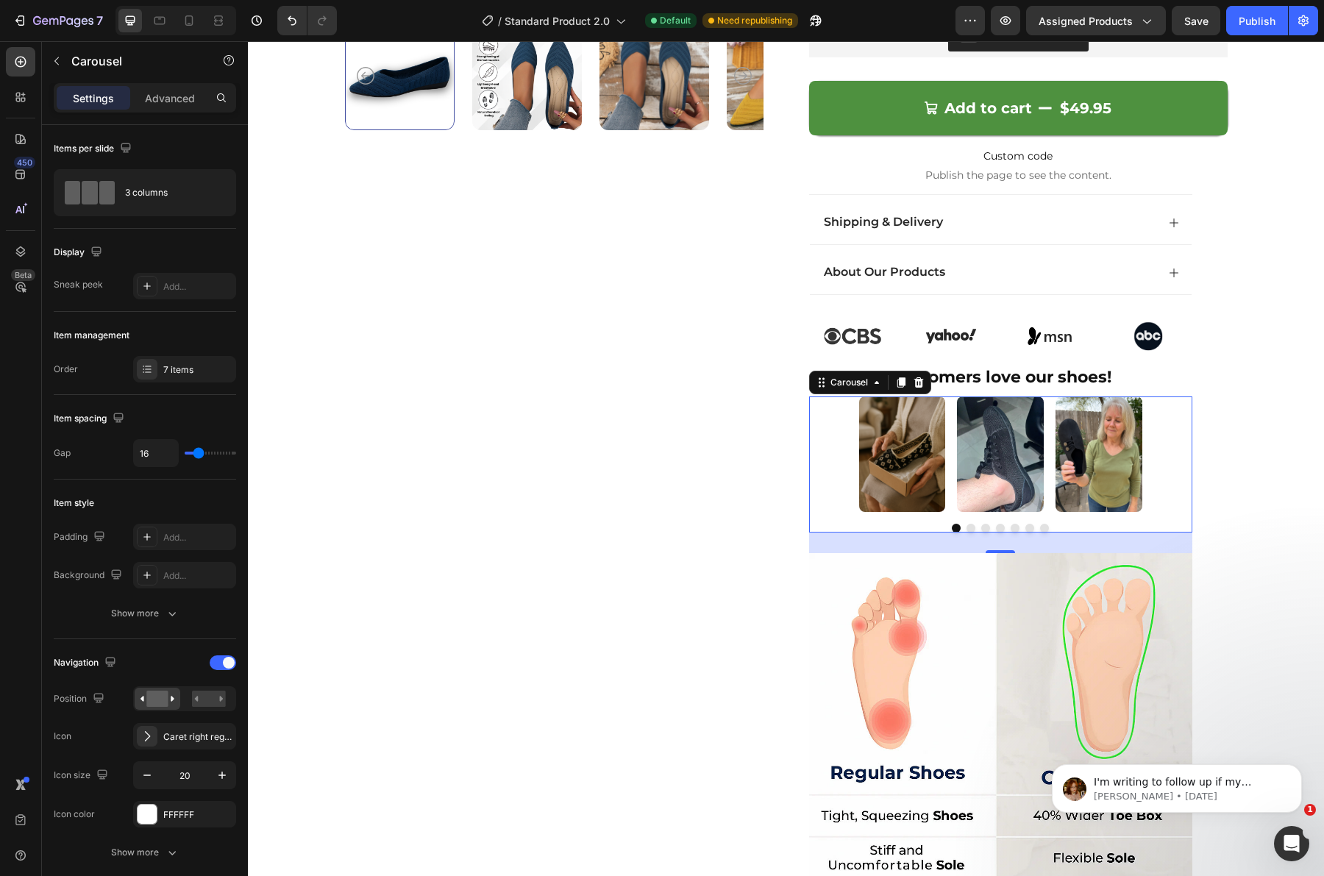
click at [957, 531] on div at bounding box center [1000, 528] width 383 height 9
click at [966, 528] on button "Dot" at bounding box center [970, 528] width 9 height 9
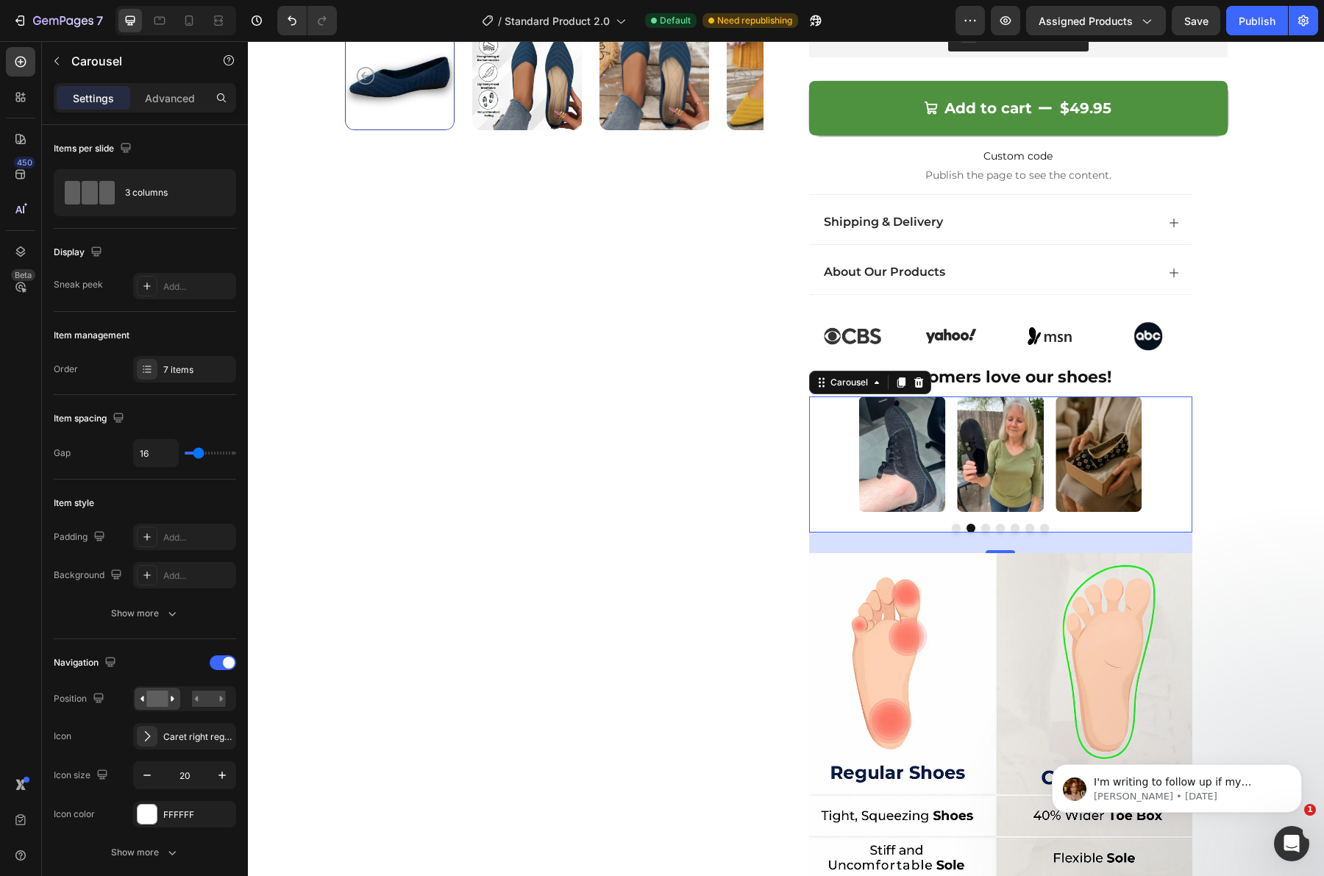
click at [981, 526] on button "Dot" at bounding box center [985, 528] width 9 height 9
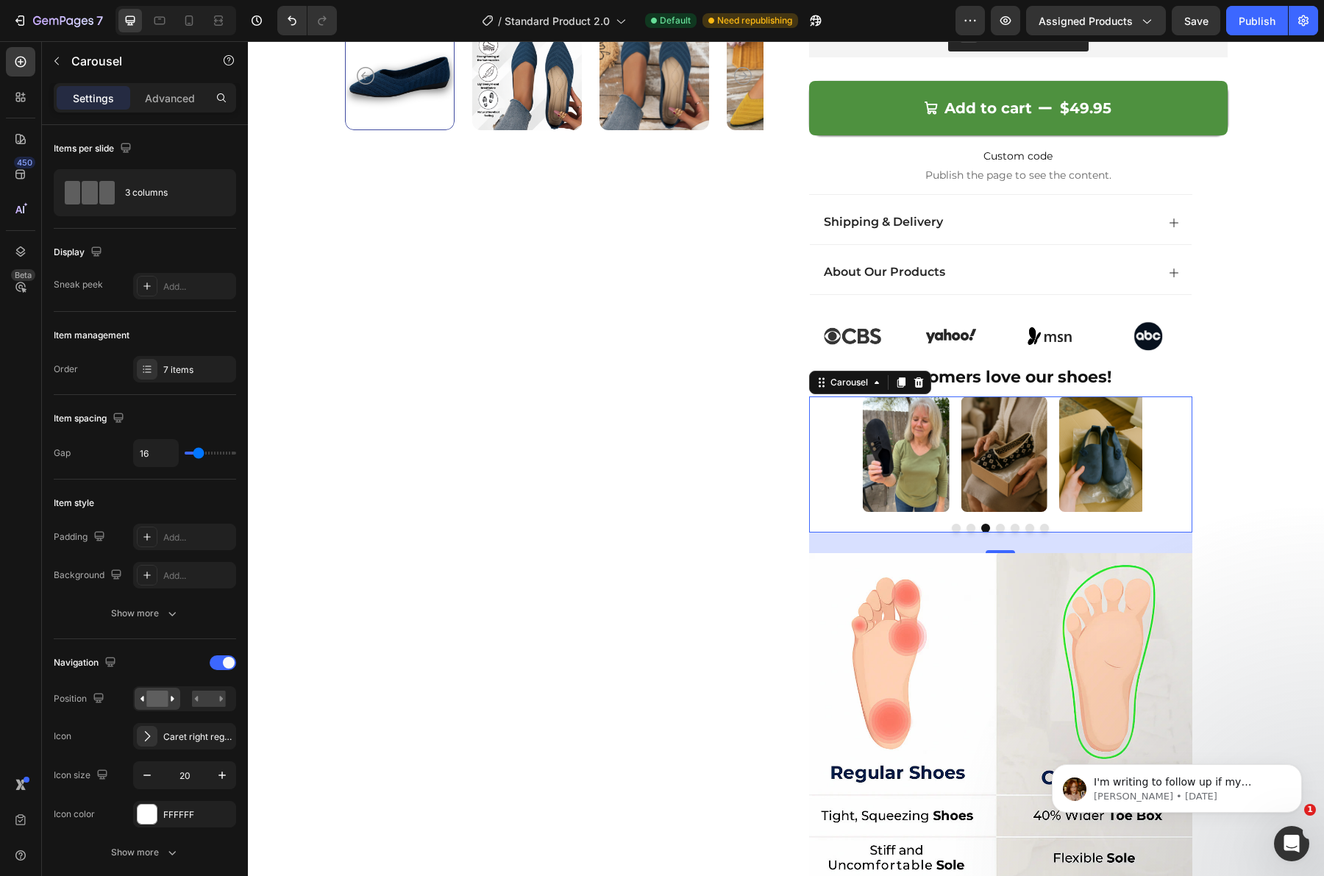
click at [996, 526] on button "Dot" at bounding box center [1000, 528] width 9 height 9
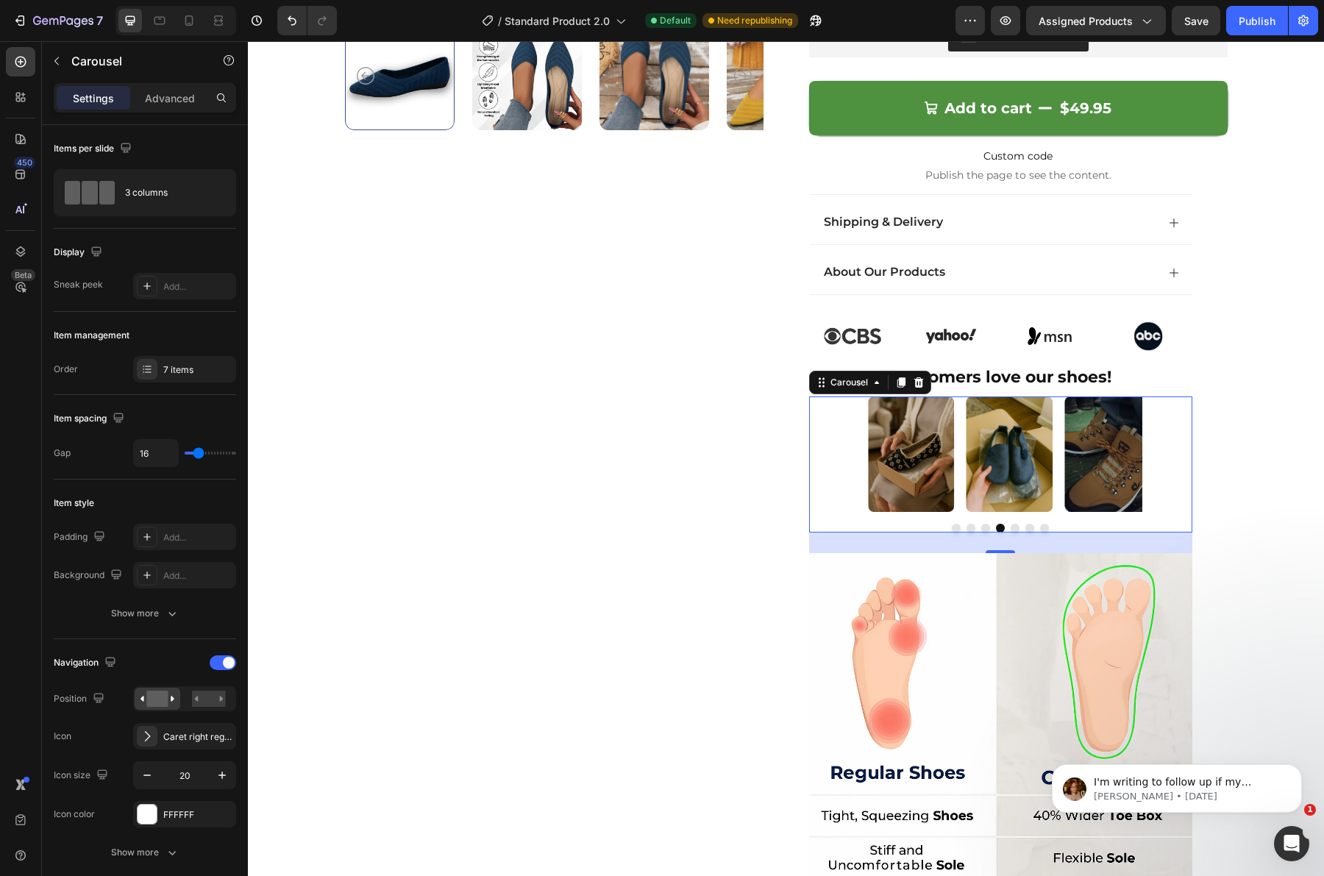
click at [1015, 524] on div at bounding box center [1000, 528] width 383 height 9
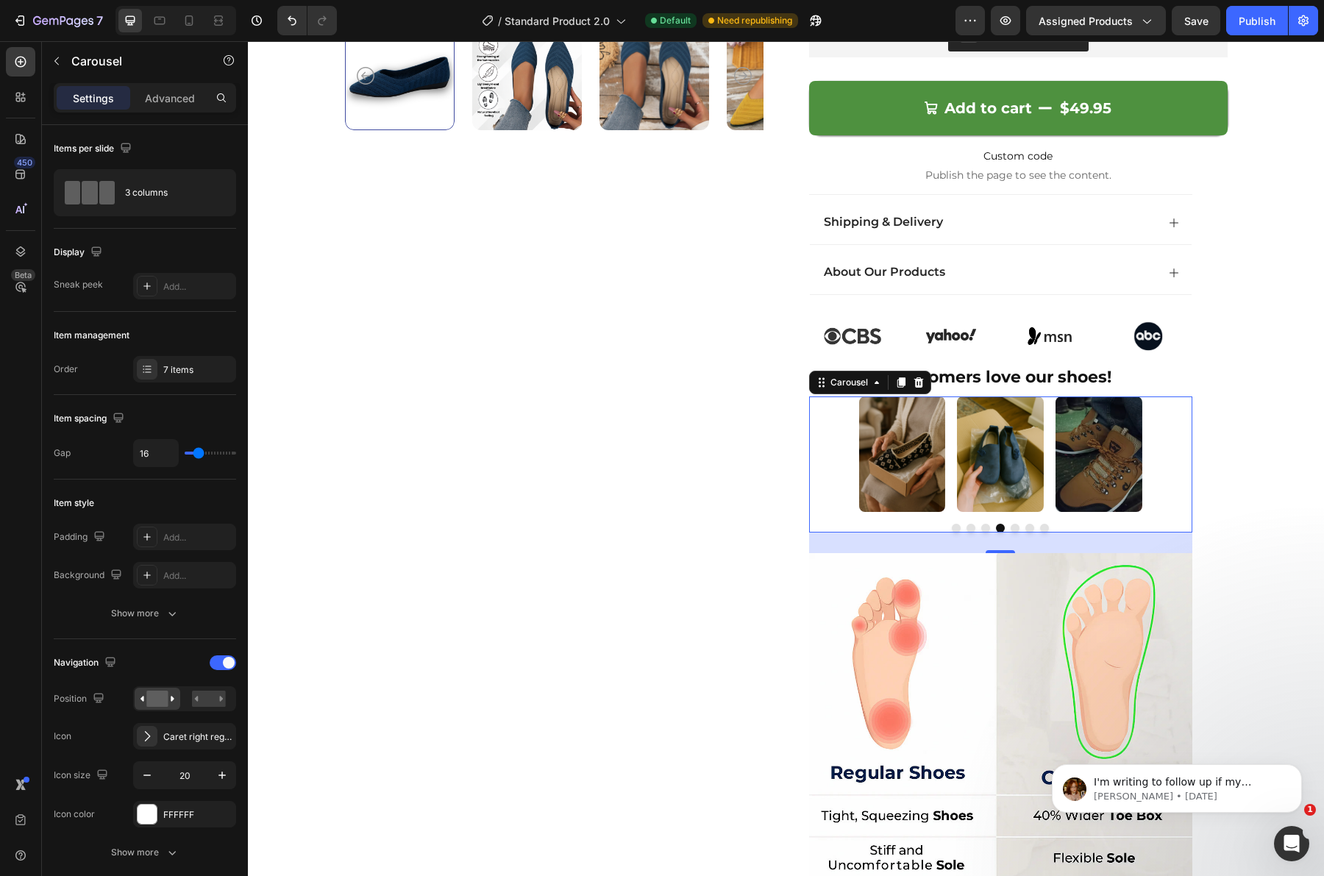
click at [1027, 524] on div at bounding box center [1000, 528] width 383 height 9
click at [1011, 526] on button "Dot" at bounding box center [1015, 528] width 9 height 9
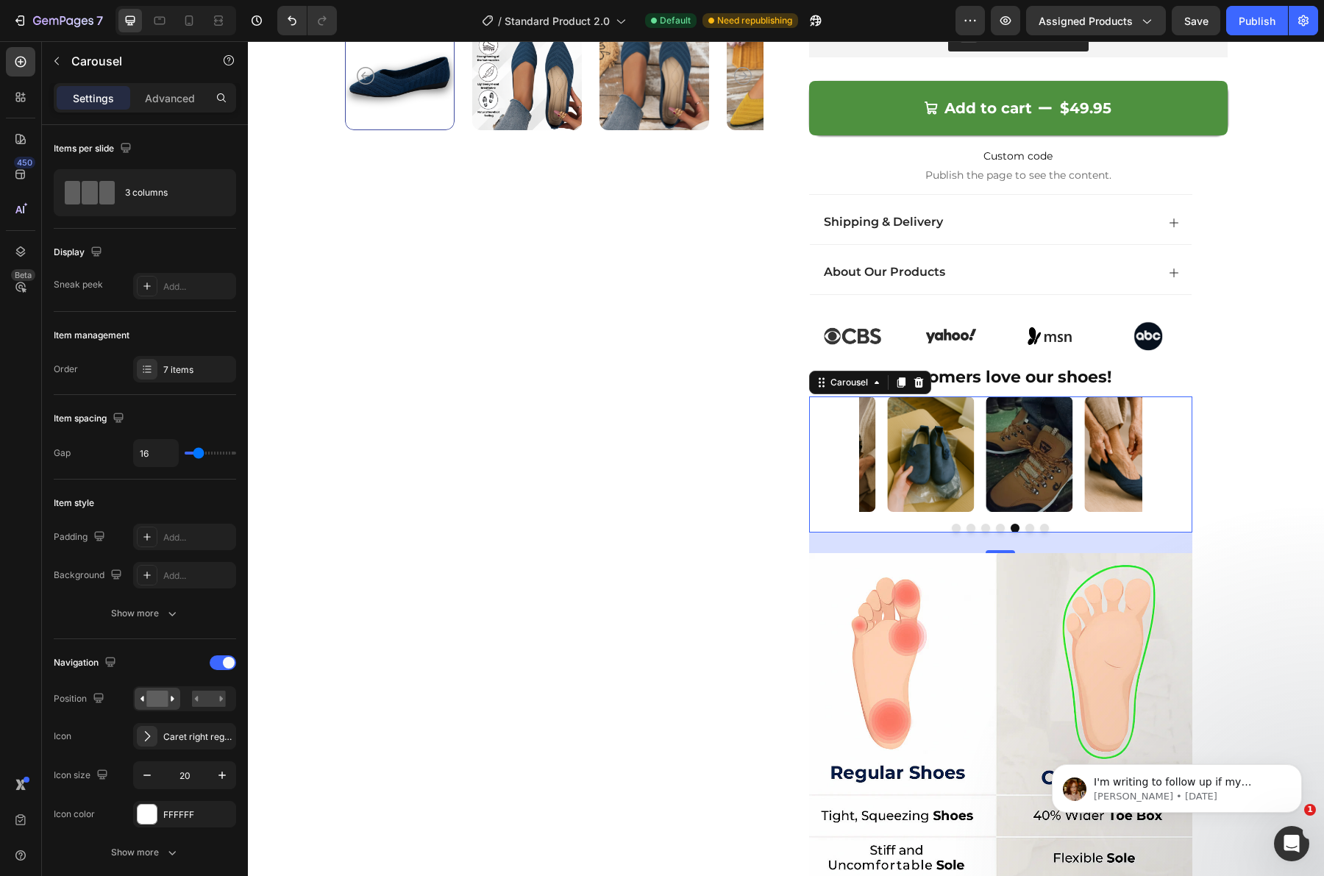
click at [1025, 527] on button "Dot" at bounding box center [1029, 528] width 9 height 9
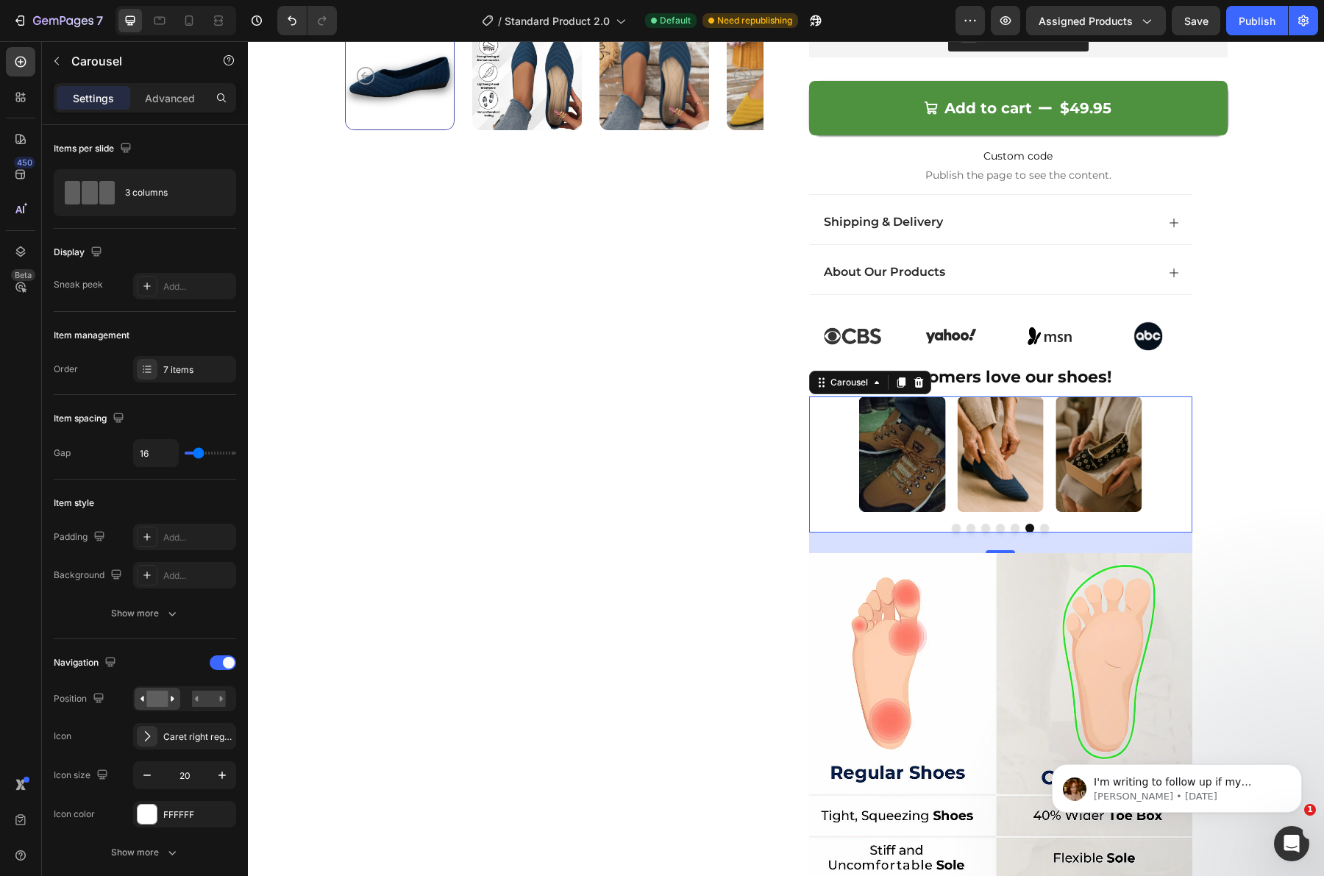
click at [1040, 527] on button "Dot" at bounding box center [1044, 528] width 9 height 9
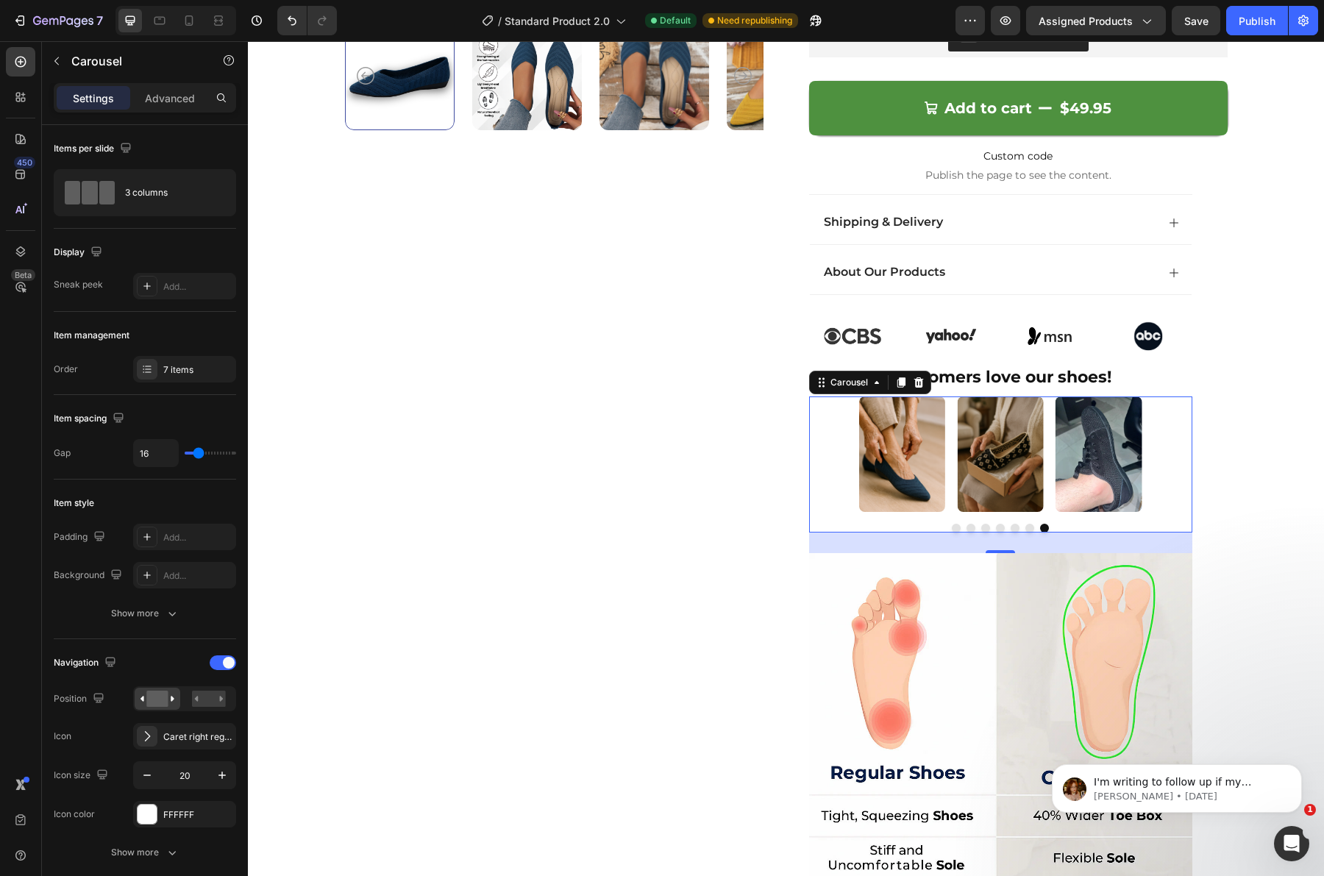
click at [1011, 524] on button "Dot" at bounding box center [1015, 528] width 9 height 9
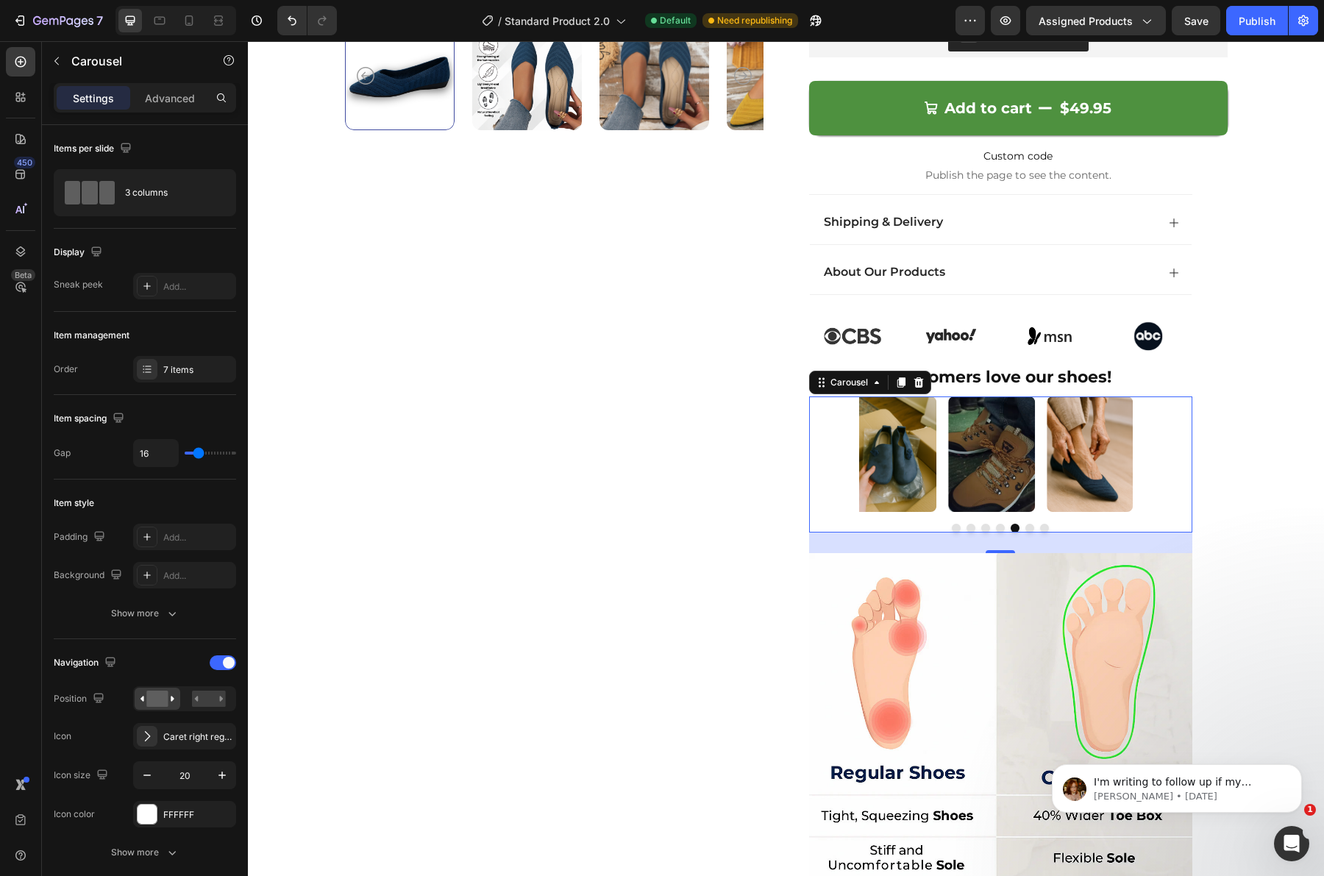
click at [984, 527] on div at bounding box center [1000, 528] width 383 height 9
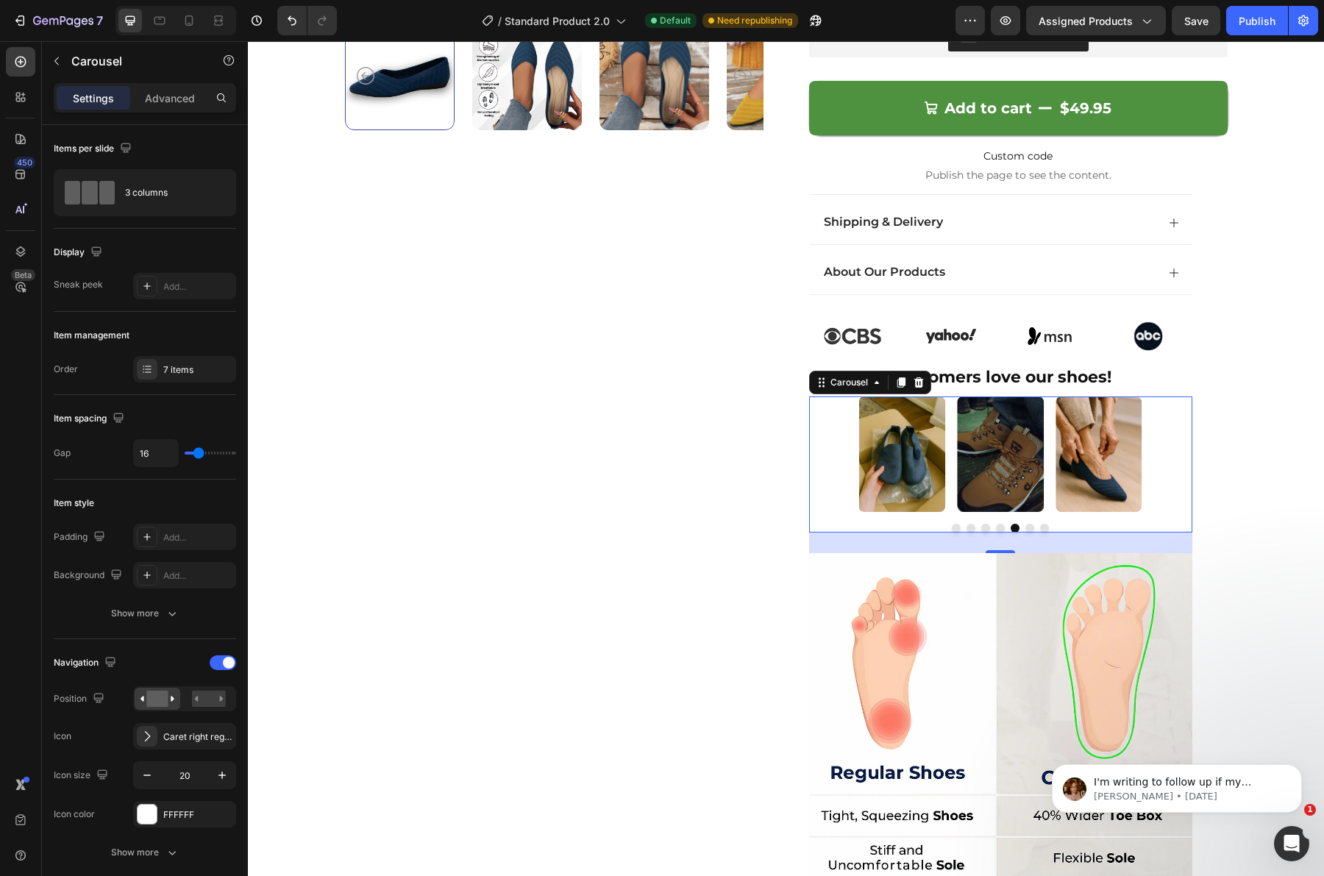
click at [981, 530] on button "Dot" at bounding box center [985, 528] width 9 height 9
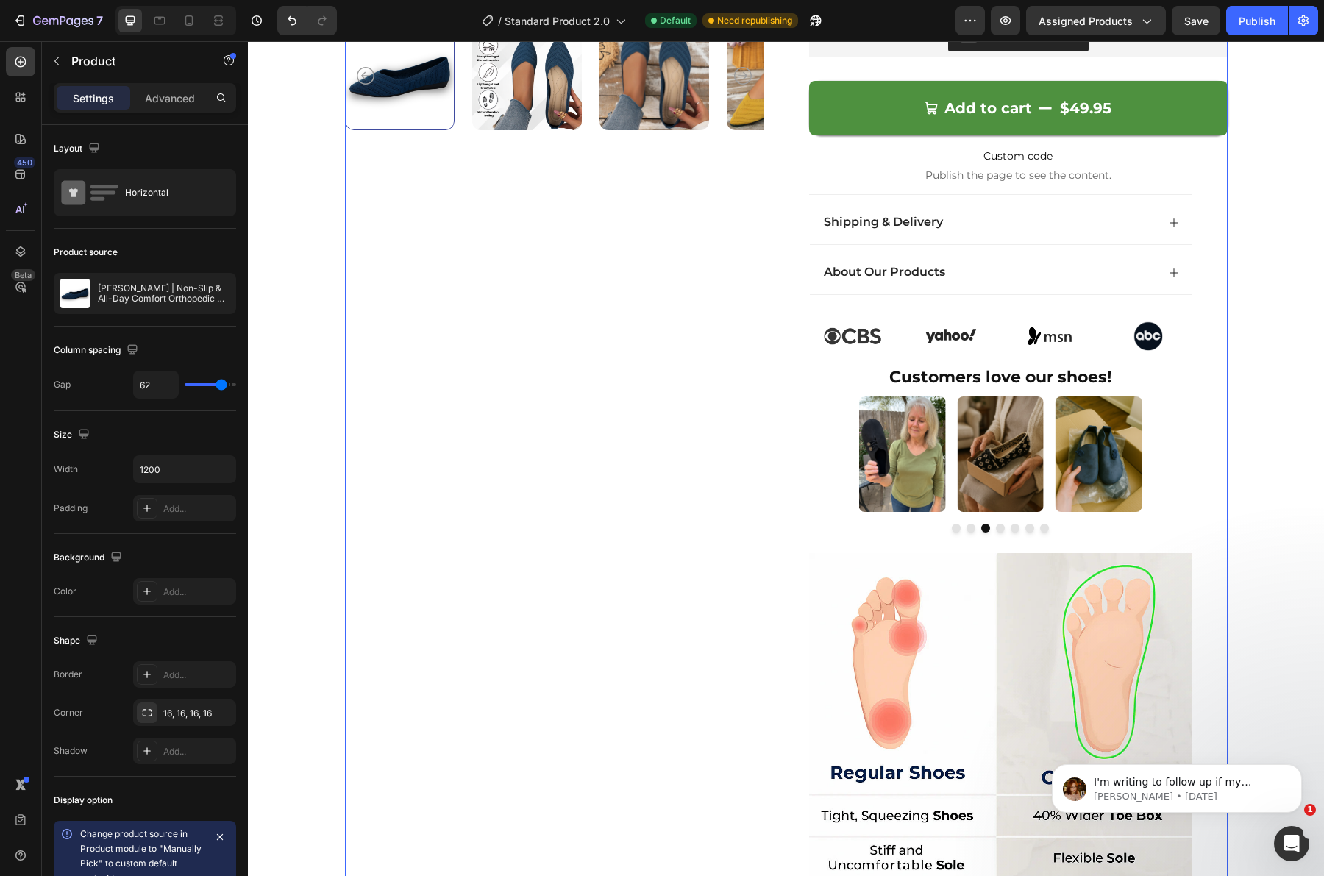
scroll to position [0, 0]
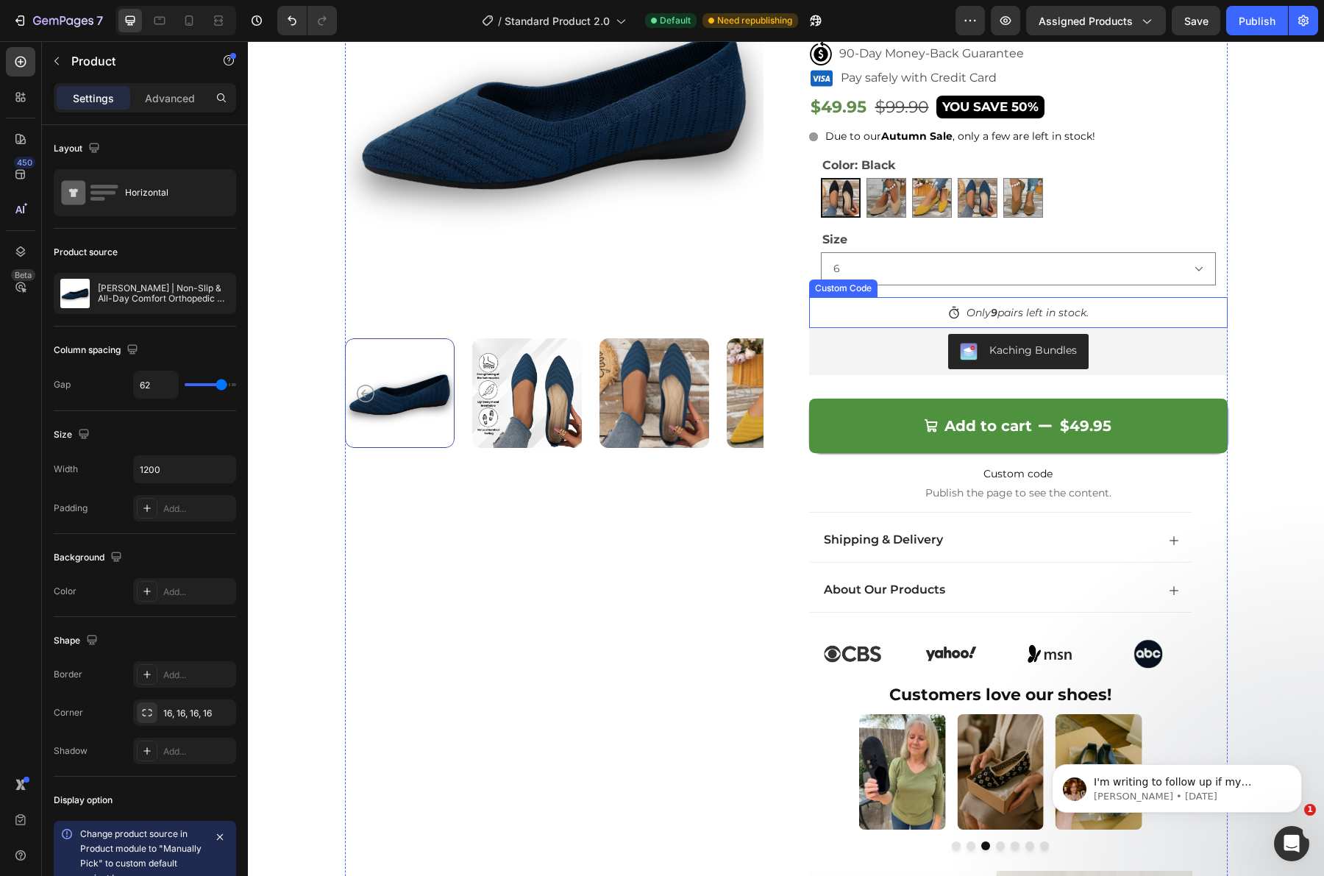
scroll to position [644, 0]
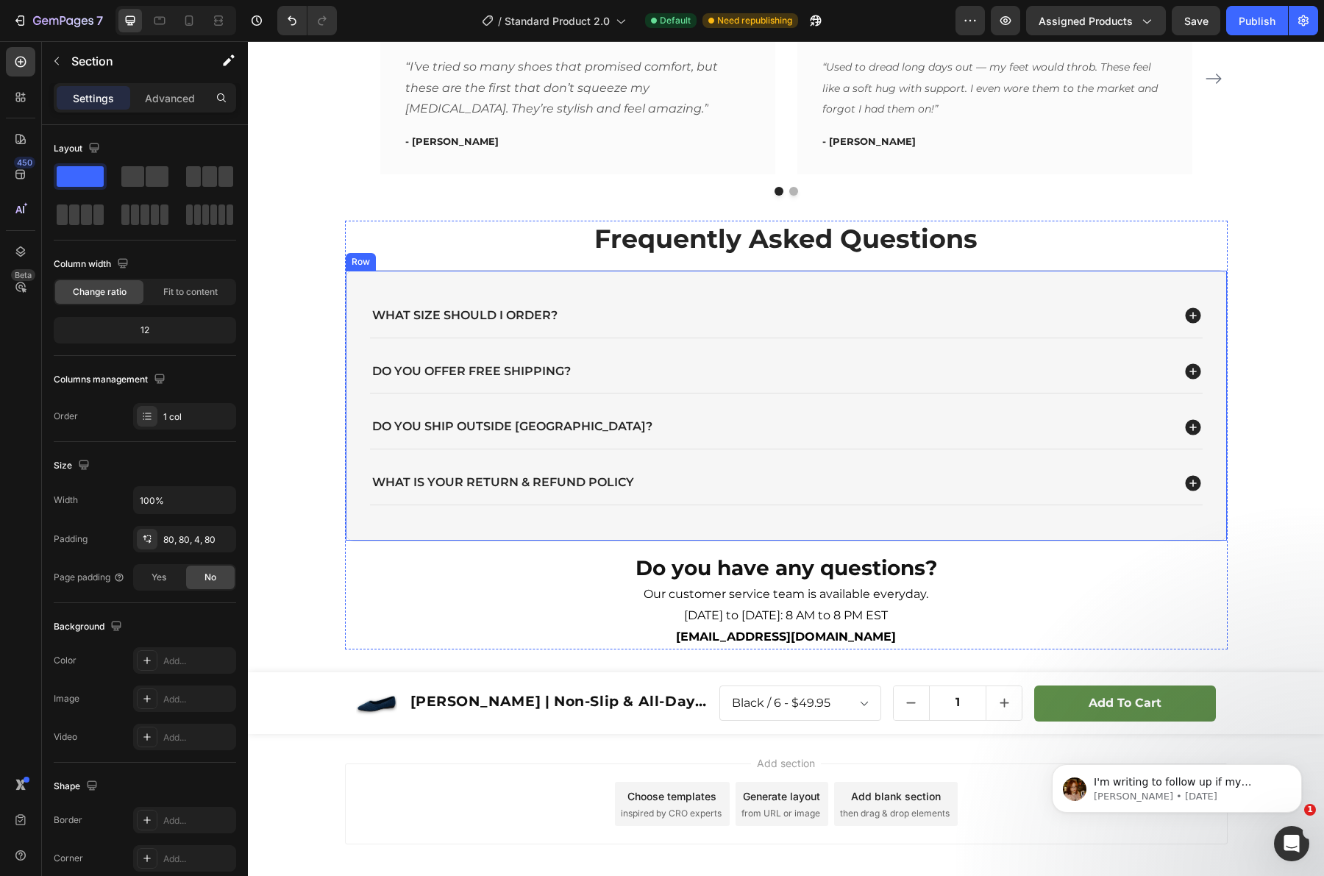
scroll to position [4150, 0]
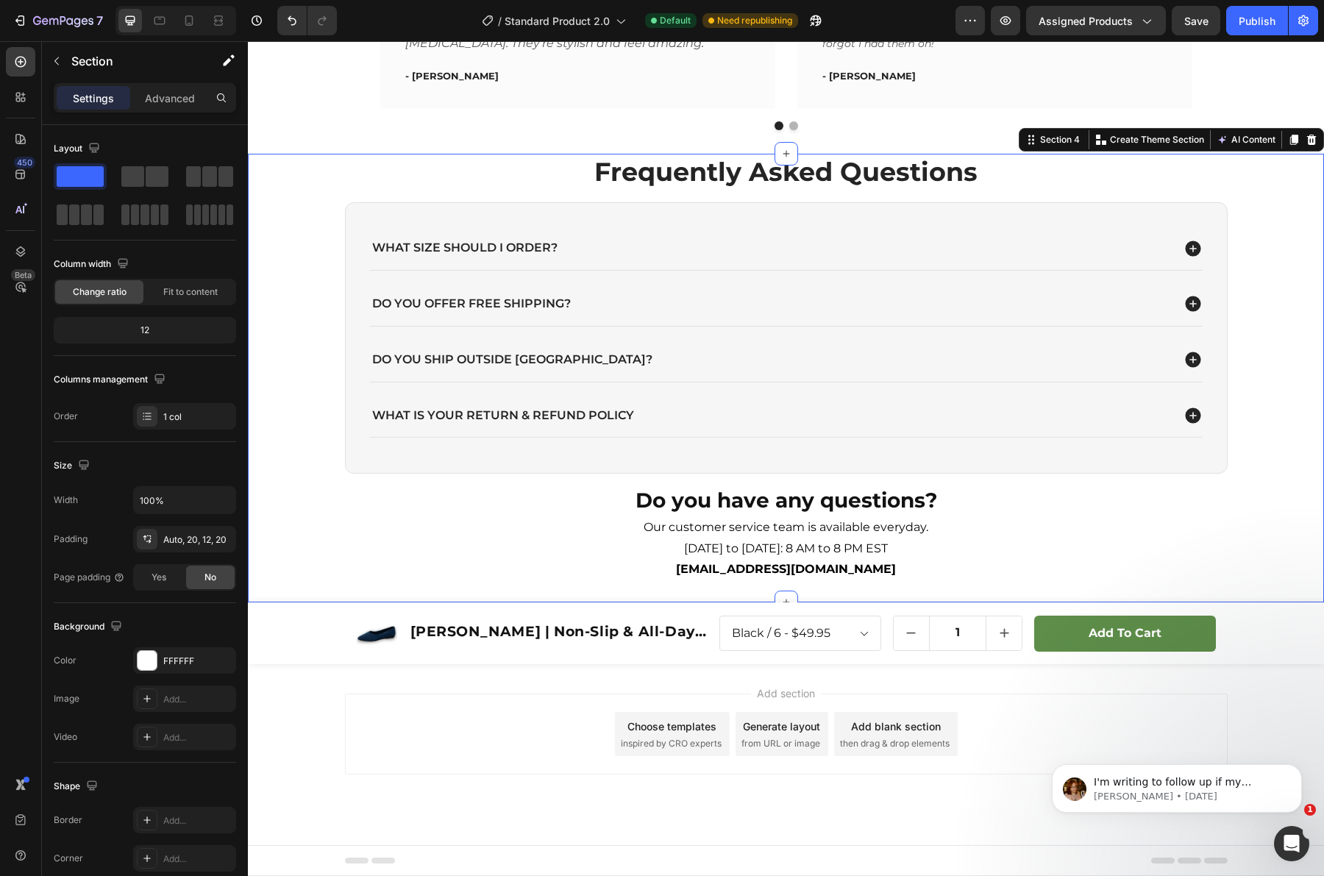
click at [1249, 553] on div "Frequently Asked Questions Heading What size should I order? Do you offer free …" at bounding box center [786, 374] width 1047 height 440
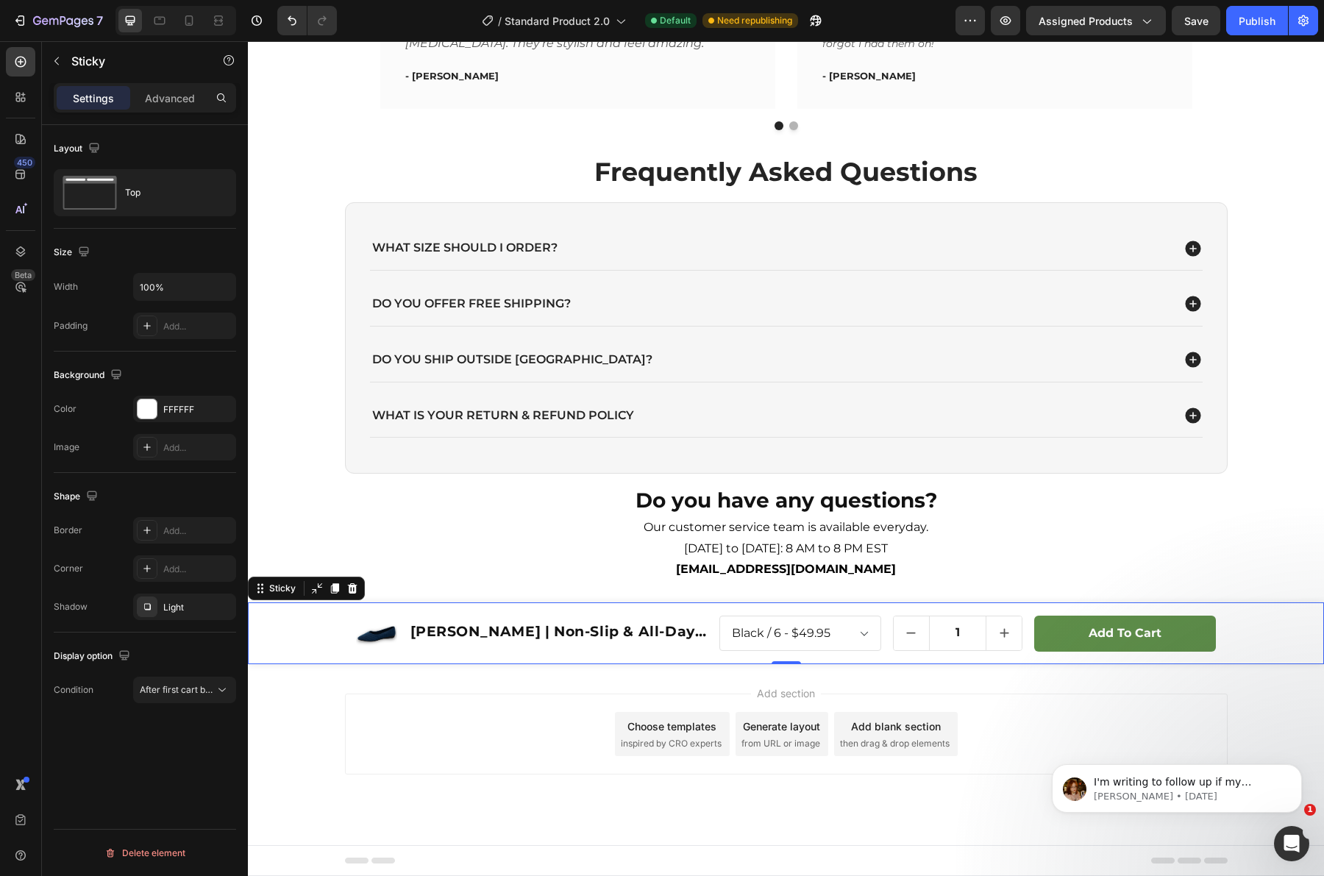
click at [1291, 630] on div "Product Images [PERSON_NAME] | Non-Slip & All-Day Comfort Orthopedic Ballerinas…" at bounding box center [786, 633] width 1076 height 62
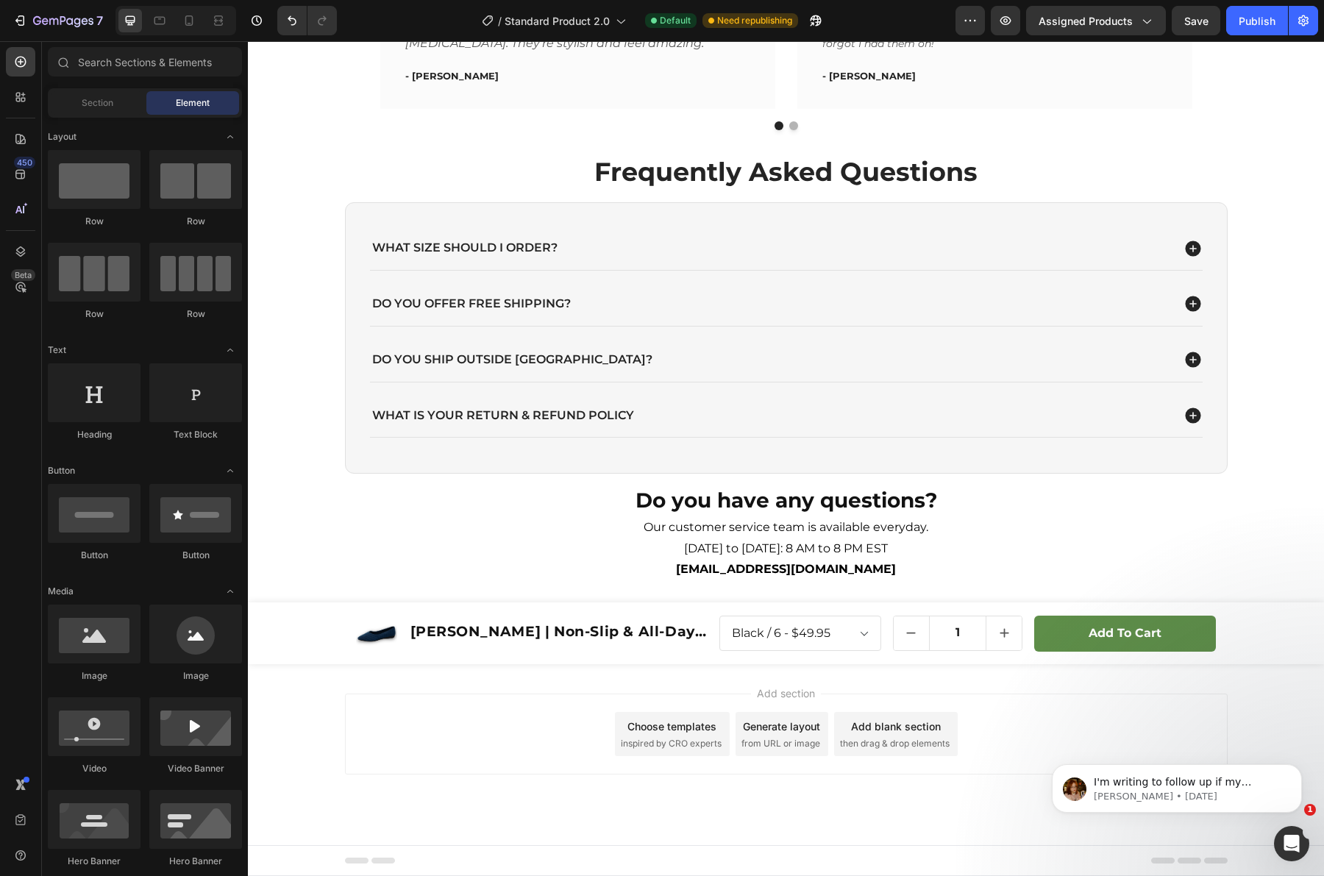
click at [1302, 679] on div "Add section Choose templates inspired by CRO experts Generate layout from URL o…" at bounding box center [786, 754] width 1076 height 181
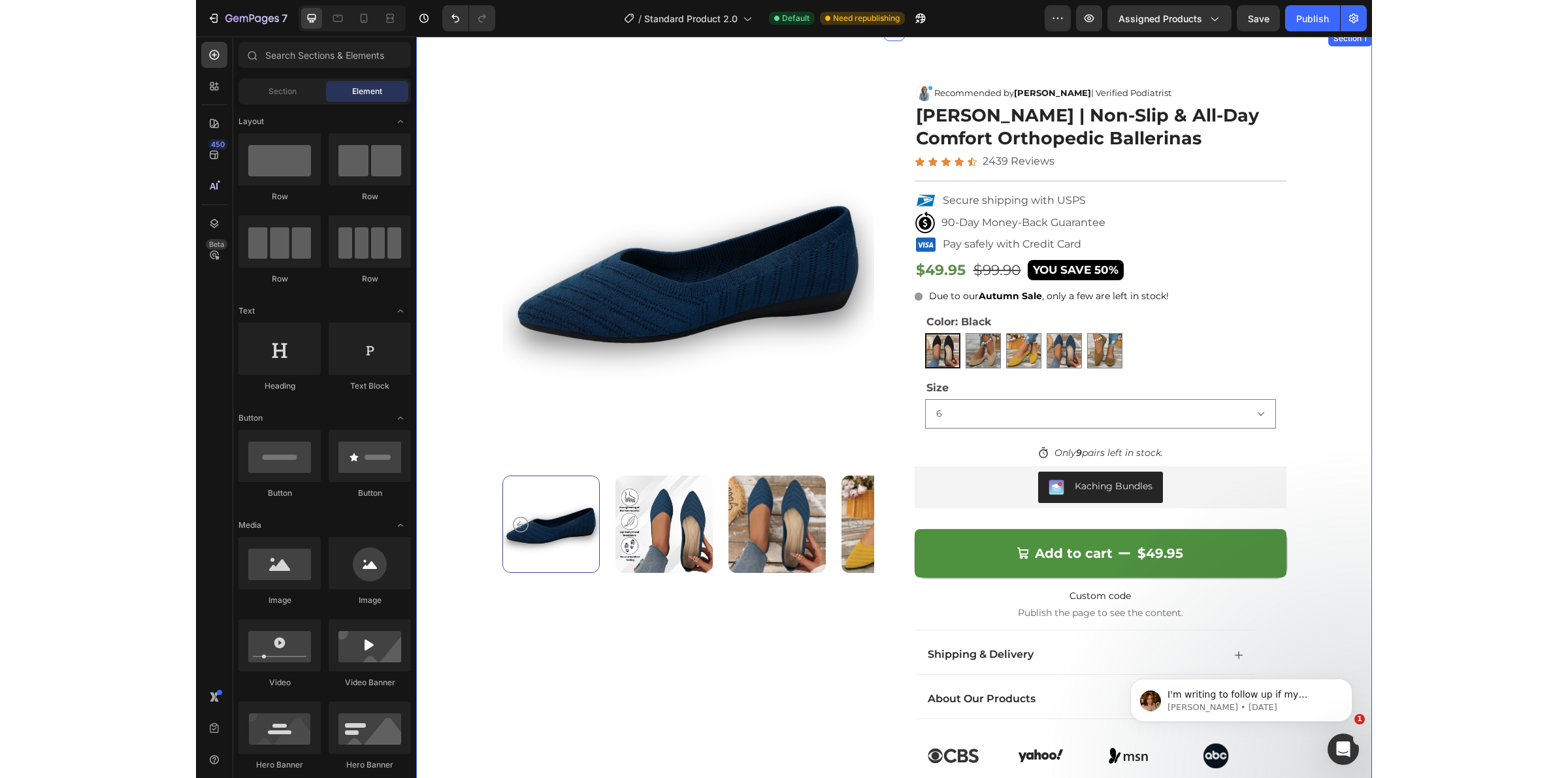
scroll to position [0, 0]
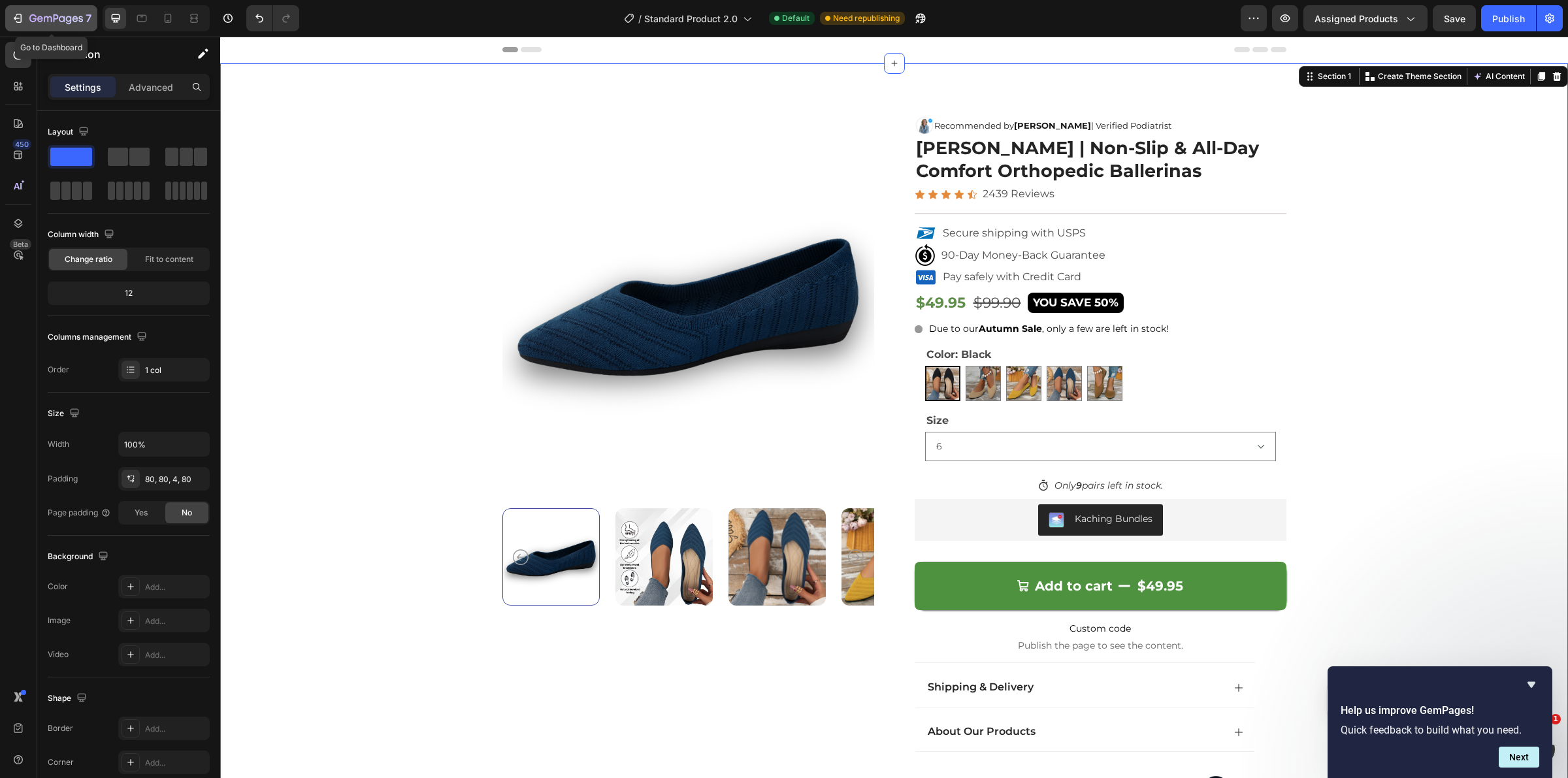
click at [56, 14] on icon "button" at bounding box center [56, 18] width 5 height 8
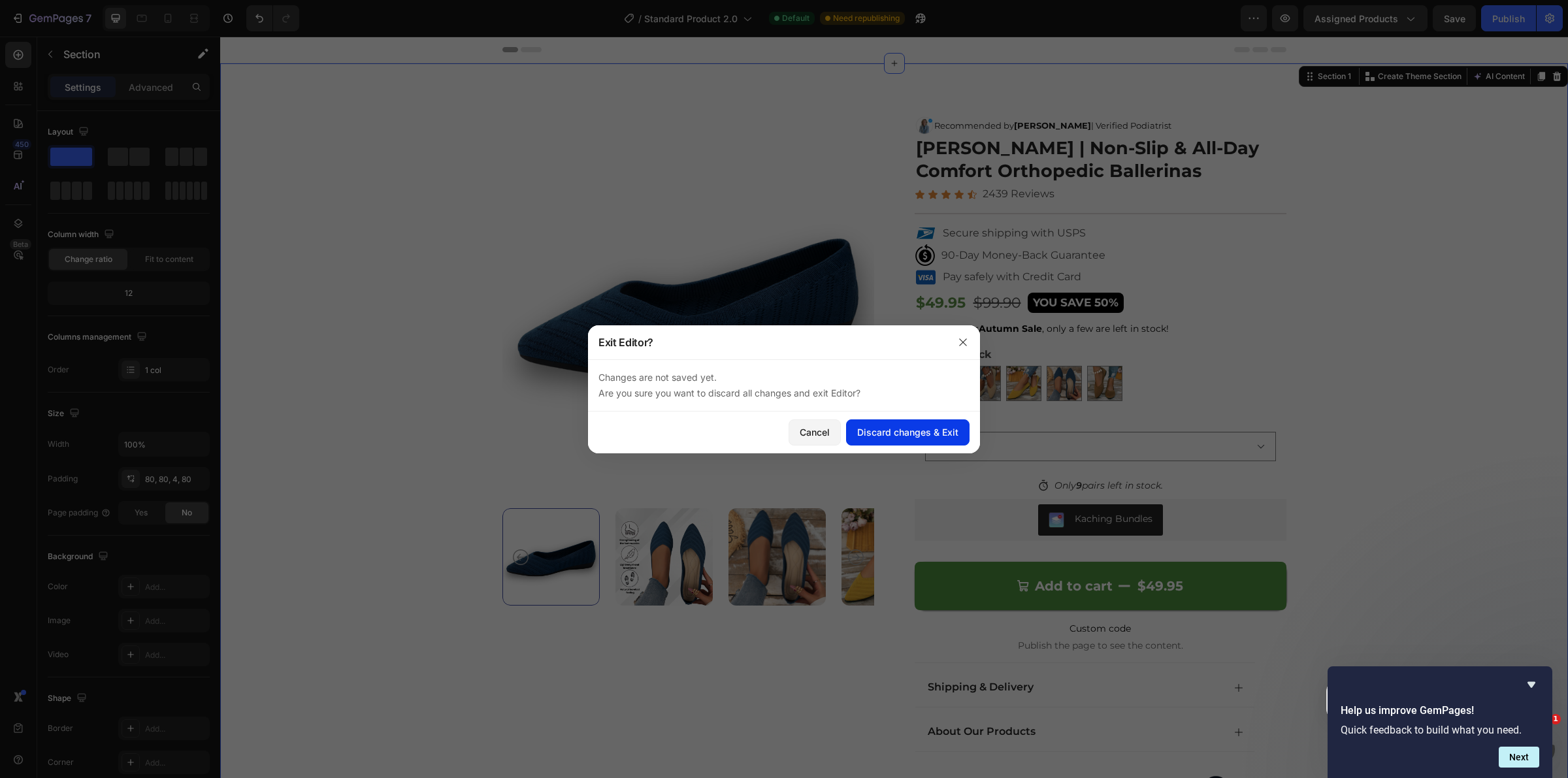
click at [858, 433] on div "Discard changes & Exit" at bounding box center [908, 432] width 101 height 13
